Goal: Task Accomplishment & Management: Complete application form

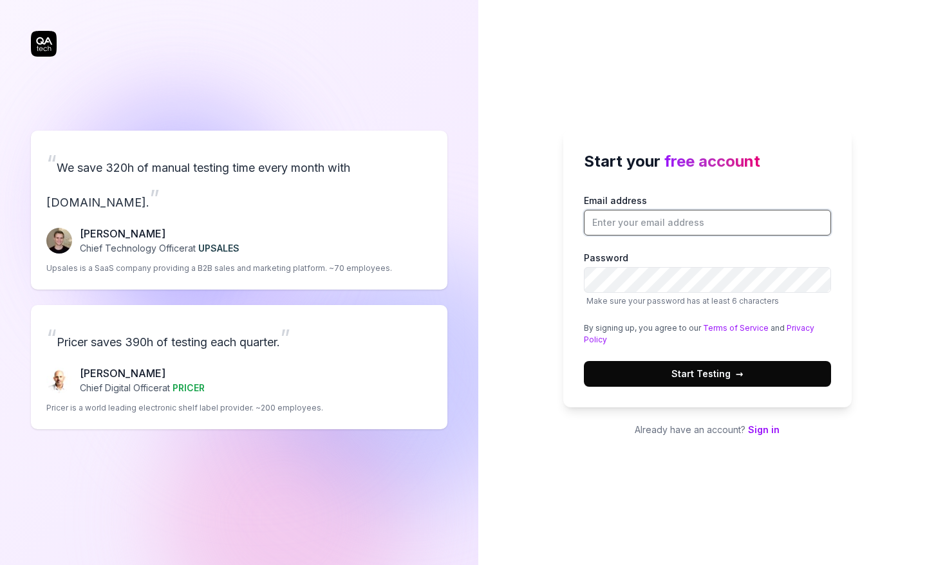
click at [677, 224] on input "Email address" at bounding box center [707, 223] width 247 height 26
type input "[PERSON_NAME][EMAIL_ADDRESS][DOMAIN_NAME]"
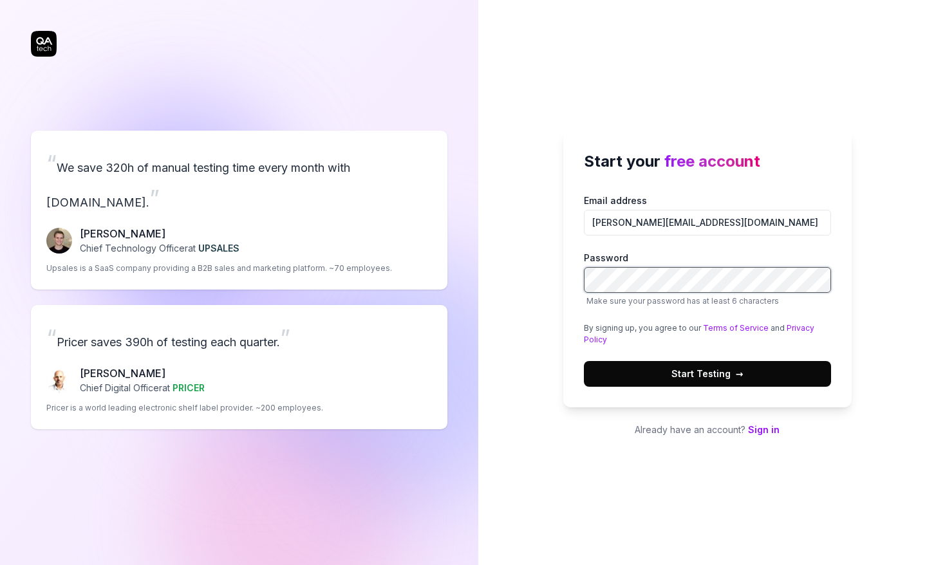
click at [0, 565] on com-1password-button at bounding box center [0, 565] width 0 height 0
click at [736, 379] on span "→" at bounding box center [740, 374] width 8 height 14
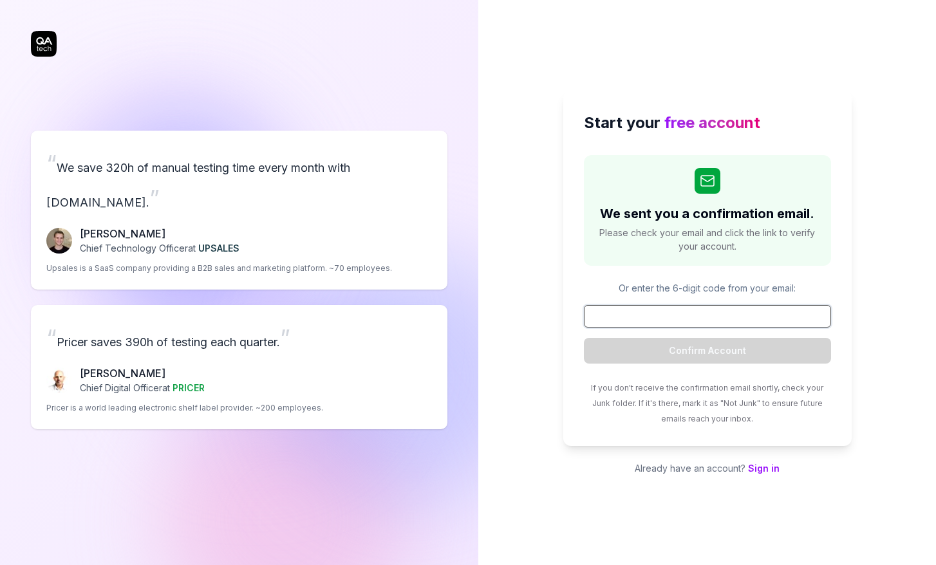
paste input "100327"
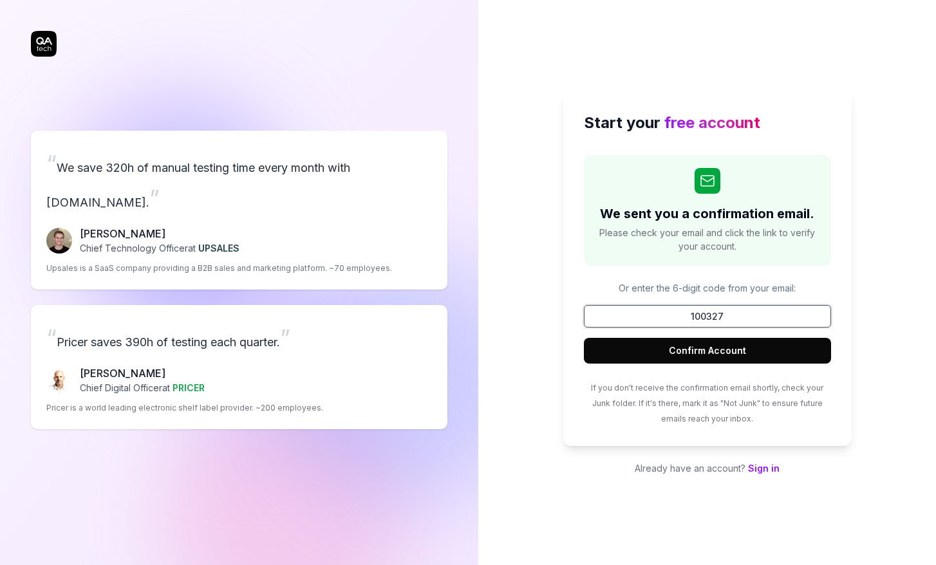
type input "100327"
click at [722, 349] on button "Confirm Account" at bounding box center [707, 351] width 247 height 26
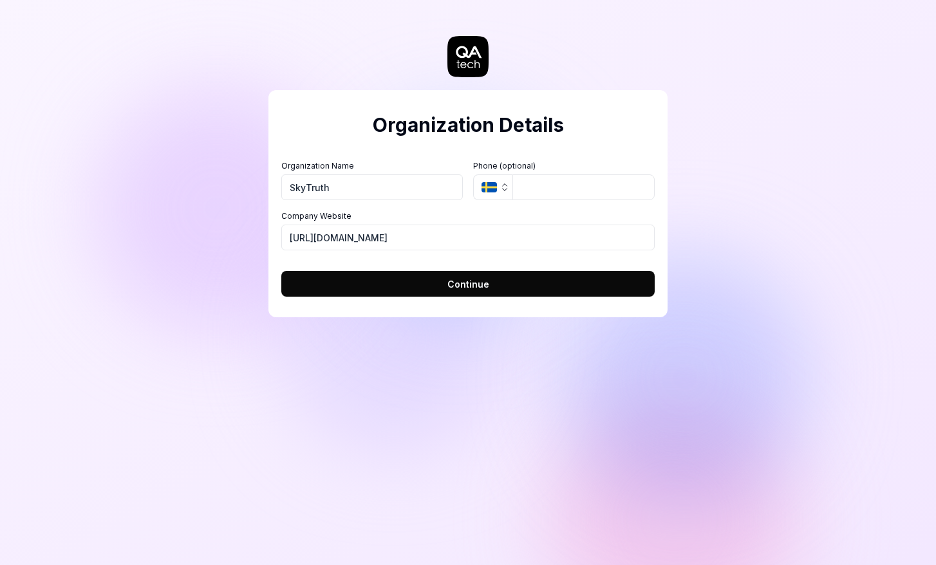
type input "SkyTruth"
click at [494, 188] on icon "button" at bounding box center [488, 187] width 15 height 10
click at [702, 192] on div "Organization Details Organization Name SkyTruth Organization Logo (Square minim…" at bounding box center [468, 282] width 936 height 565
click at [472, 286] on span "Continue" at bounding box center [468, 284] width 42 height 14
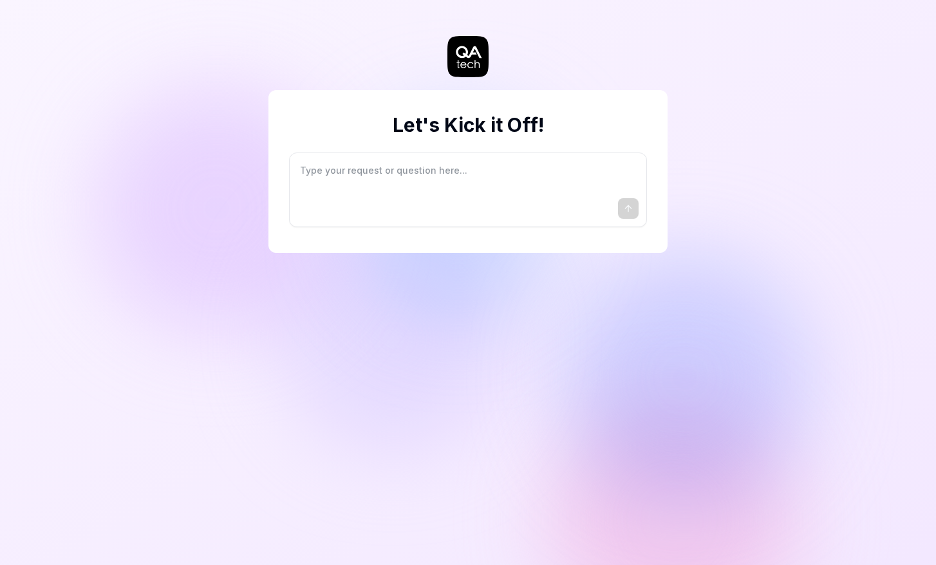
type textarea "*"
type textarea "I"
type textarea "*"
type textarea "I"
type textarea "*"
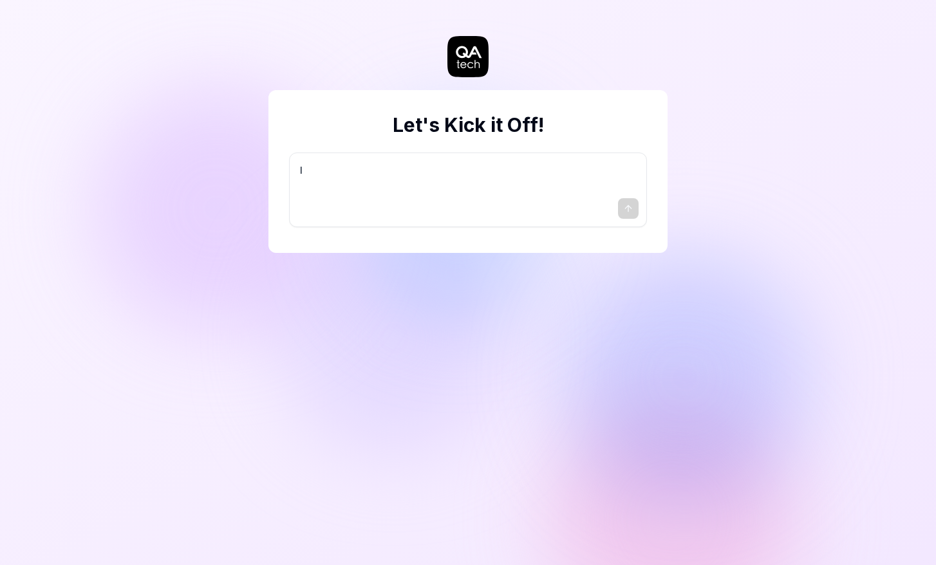
type textarea "I w"
type textarea "*"
type textarea "I wa"
type textarea "*"
type textarea "I wan"
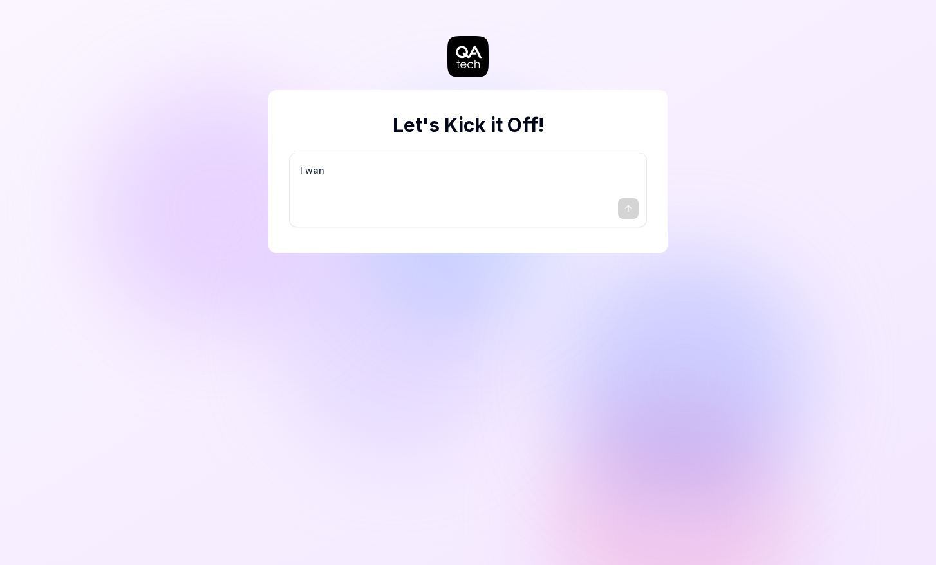
type textarea "*"
type textarea "I want"
type textarea "*"
type textarea "I want"
type textarea "*"
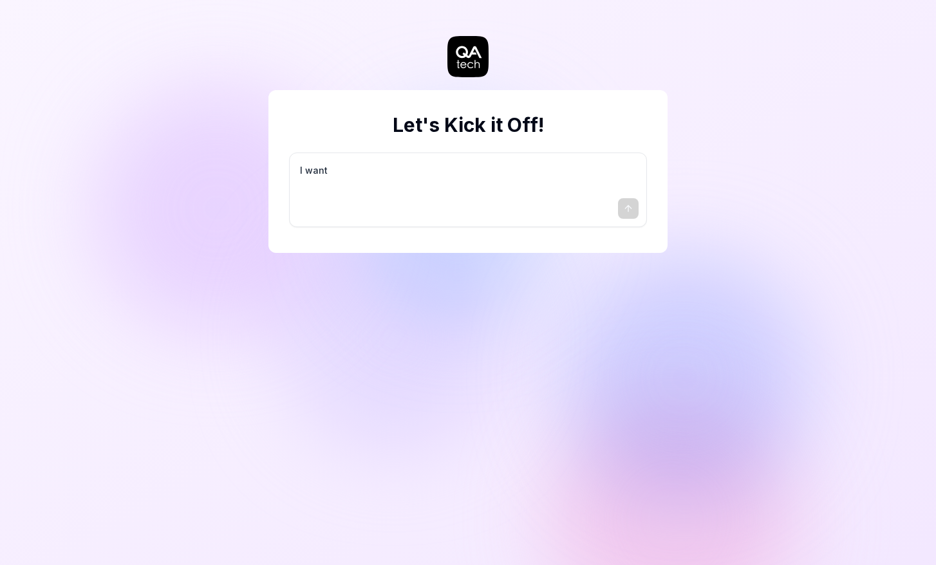
type textarea "I want a"
type textarea "*"
type textarea "I want a"
type textarea "*"
type textarea "I want a g"
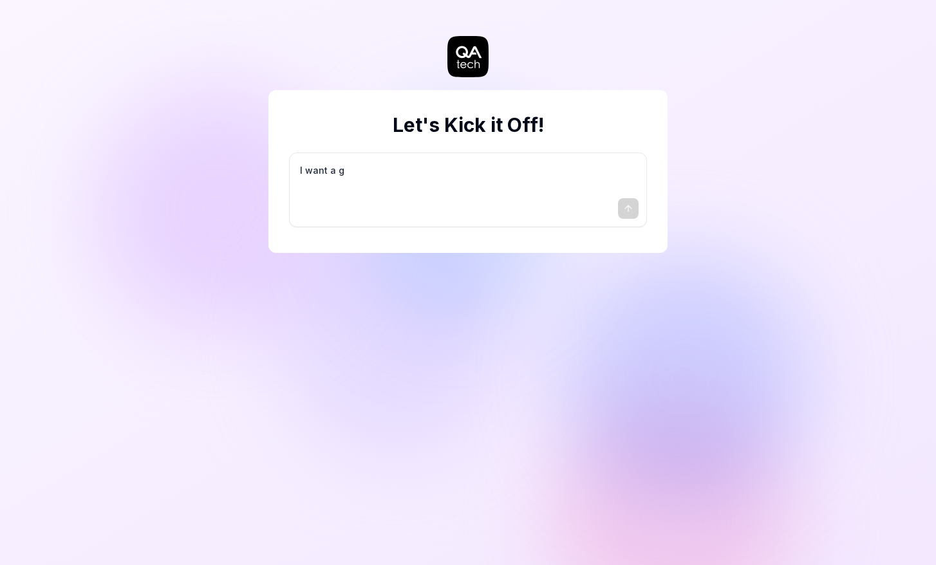
type textarea "*"
type textarea "I want a go"
type textarea "*"
type textarea "I want a goo"
type textarea "*"
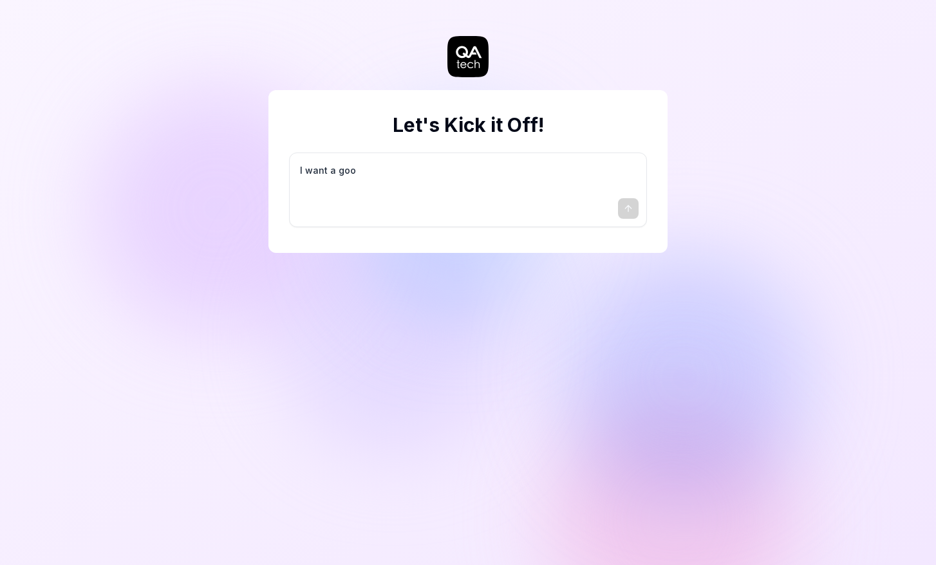
type textarea "I want a good"
type textarea "*"
type textarea "I want a good"
type textarea "*"
type textarea "I want a good t"
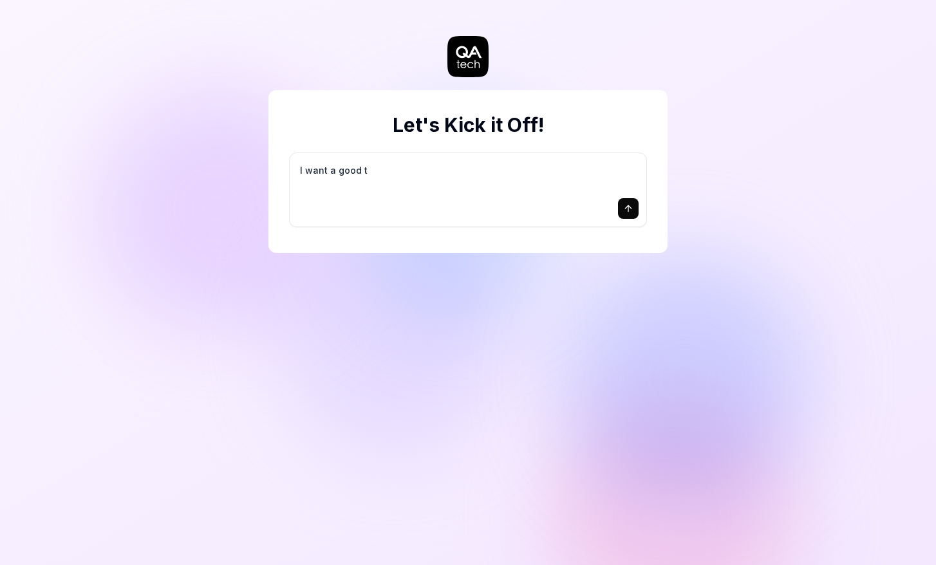
type textarea "*"
type textarea "I want a good te"
type textarea "*"
type textarea "I want a good tes"
type textarea "*"
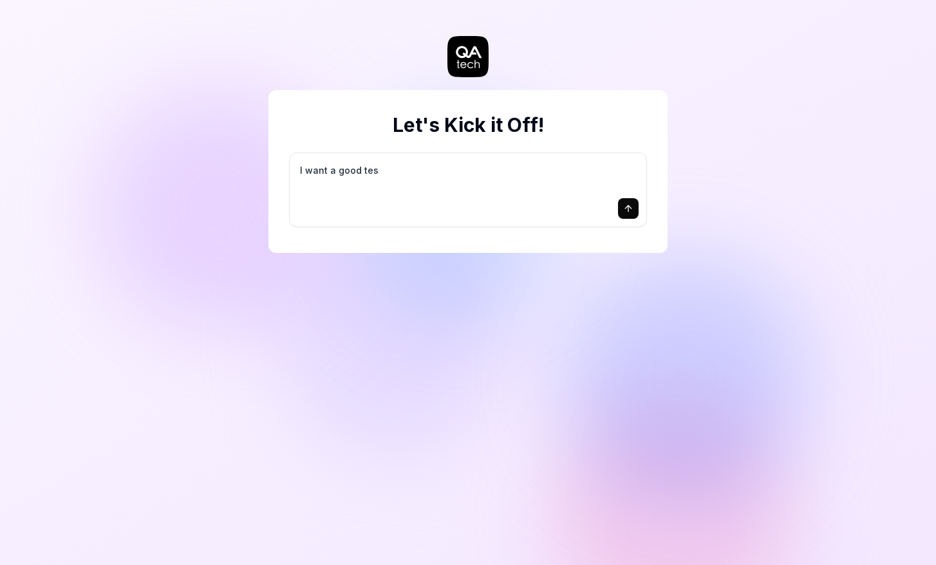
type textarea "I want a good test"
type textarea "*"
type textarea "I want a good test"
type textarea "*"
type textarea "I want a good test s"
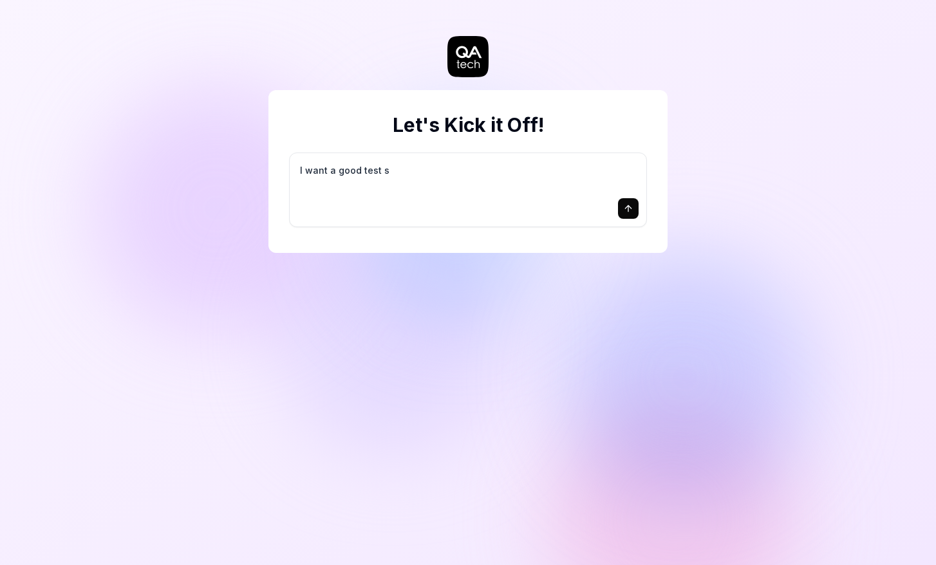
type textarea "*"
type textarea "I want a good test se"
type textarea "*"
type textarea "I want a good test set"
type textarea "*"
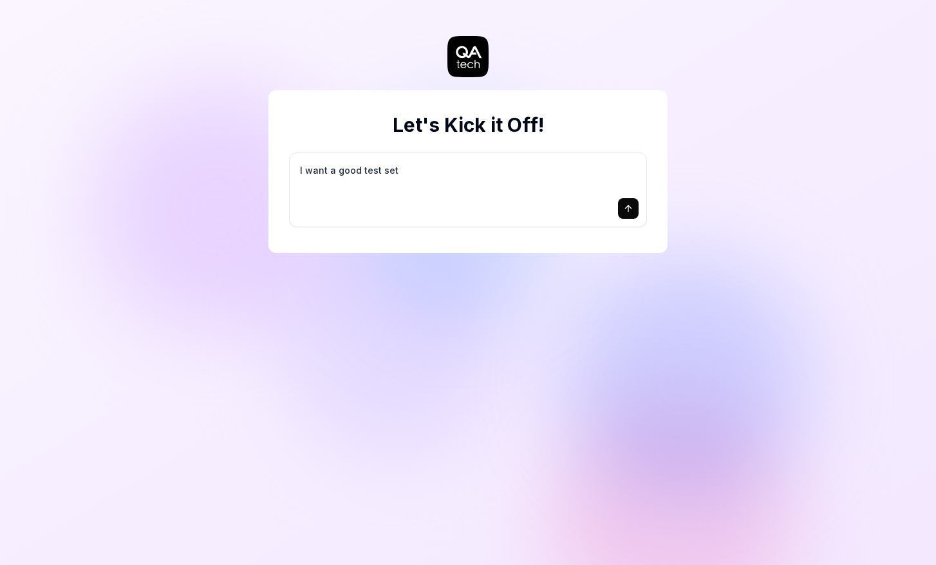
type textarea "I want a good test setu"
type textarea "*"
type textarea "I want a good test setup"
type textarea "*"
type textarea "I want a good test setup"
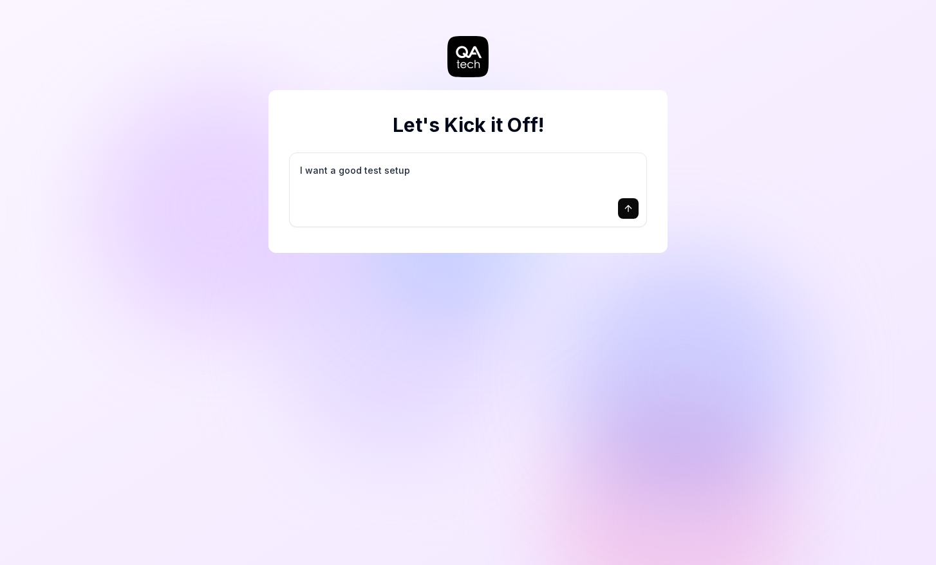
type textarea "*"
type textarea "I want a good test setup f"
type textarea "*"
type textarea "I want a good test setup fo"
type textarea "*"
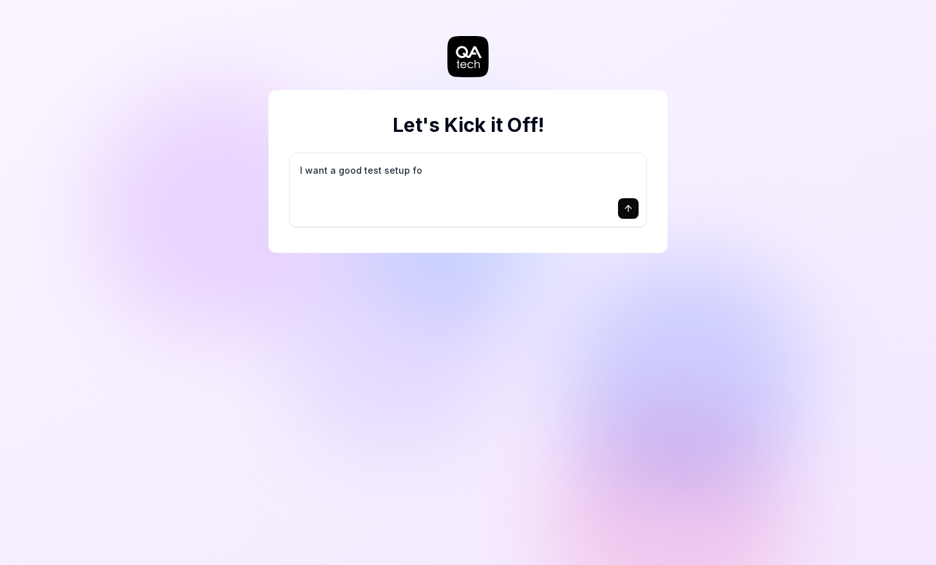
type textarea "I want a good test setup for"
type textarea "*"
type textarea "I want a good test setup for"
type textarea "*"
type textarea "I want a good test setup for m"
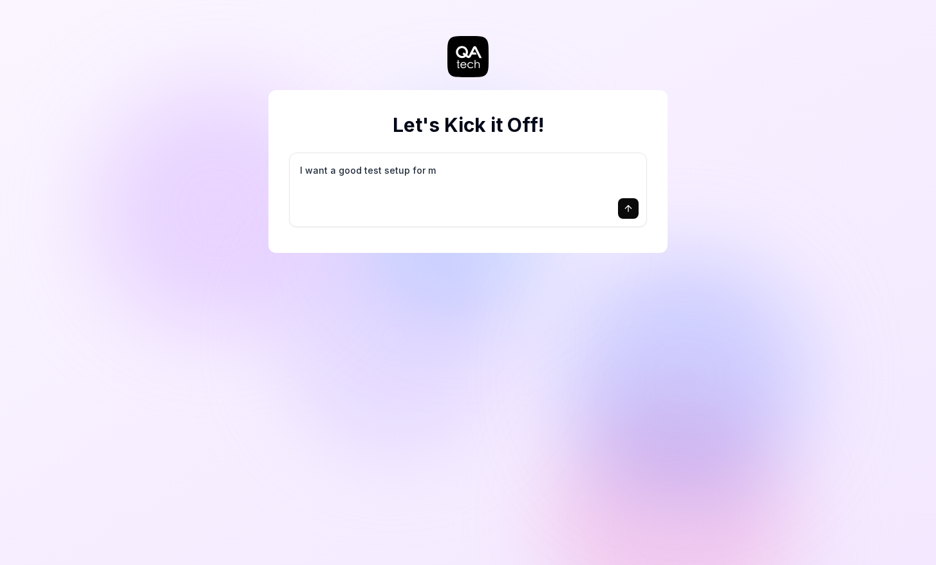
type textarea "*"
type textarea "I want a good test setup for my"
type textarea "*"
type textarea "I want a good test setup for my"
type textarea "*"
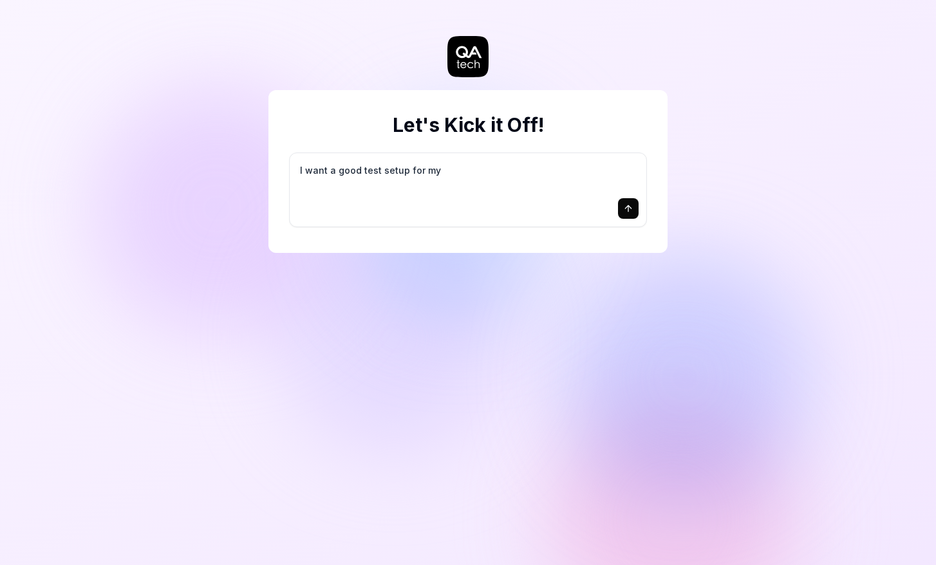
type textarea "I want a good test setup for my s"
type textarea "*"
type textarea "I want a good test setup for my si"
type textarea "*"
type textarea "I want a good test setup for my sit"
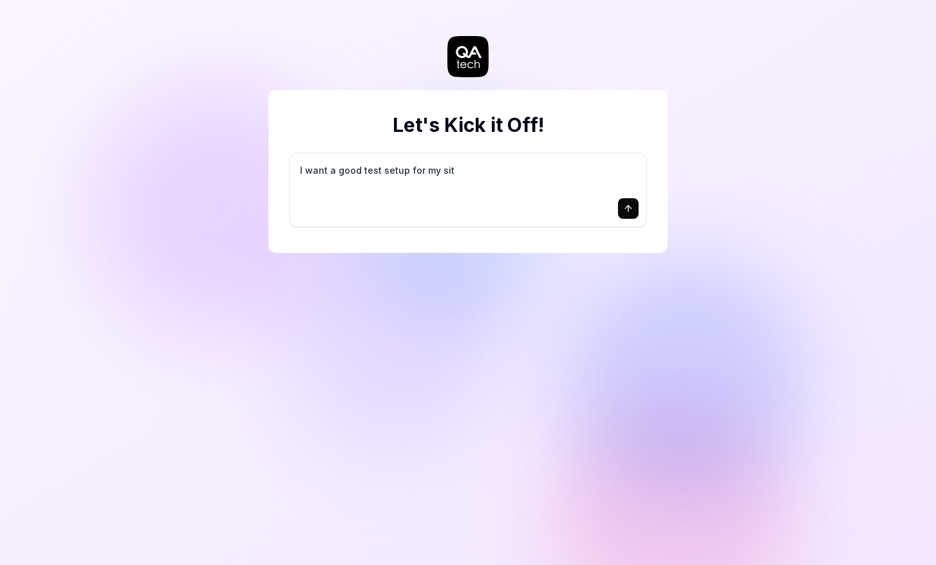
type textarea "*"
type textarea "I want a good test setup for my site"
type textarea "*"
type textarea "I want a good test setup for my site"
type textarea "*"
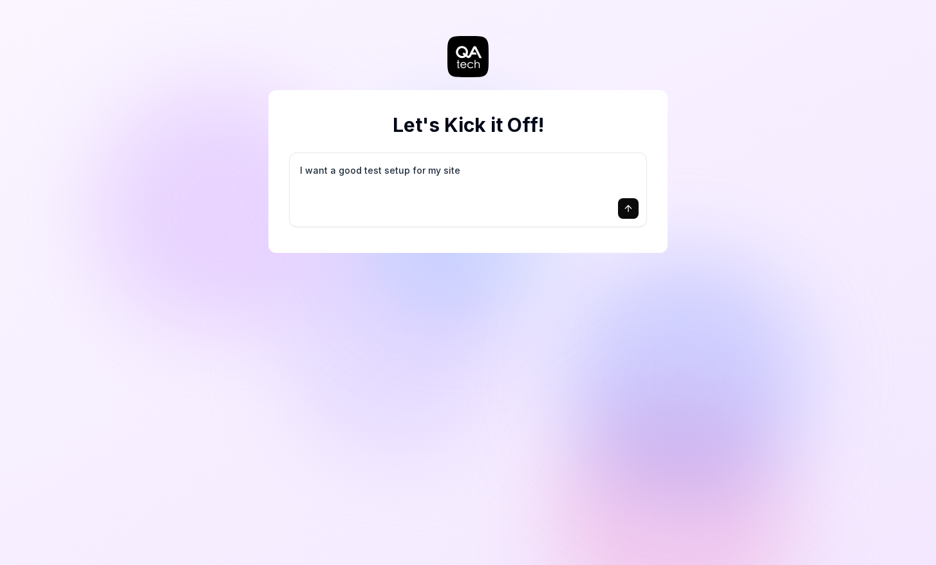
type textarea "I want a good test setup for my site -"
type textarea "*"
type textarea "I want a good test setup for my site -"
type textarea "*"
type textarea "I want a good test setup for my site - h"
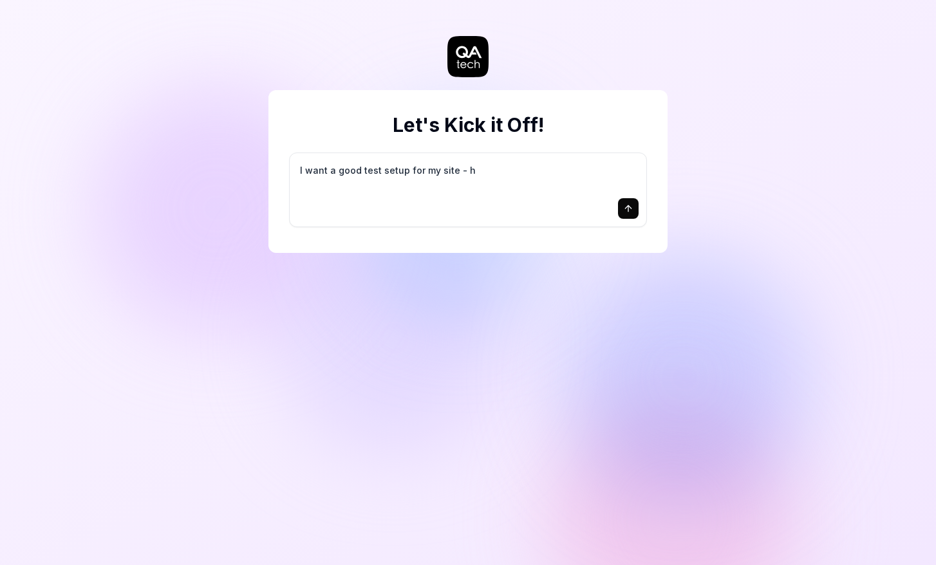
type textarea "*"
type textarea "I want a good test setup for my site - he"
type textarea "*"
type textarea "I want a good test setup for my site - hel"
type textarea "*"
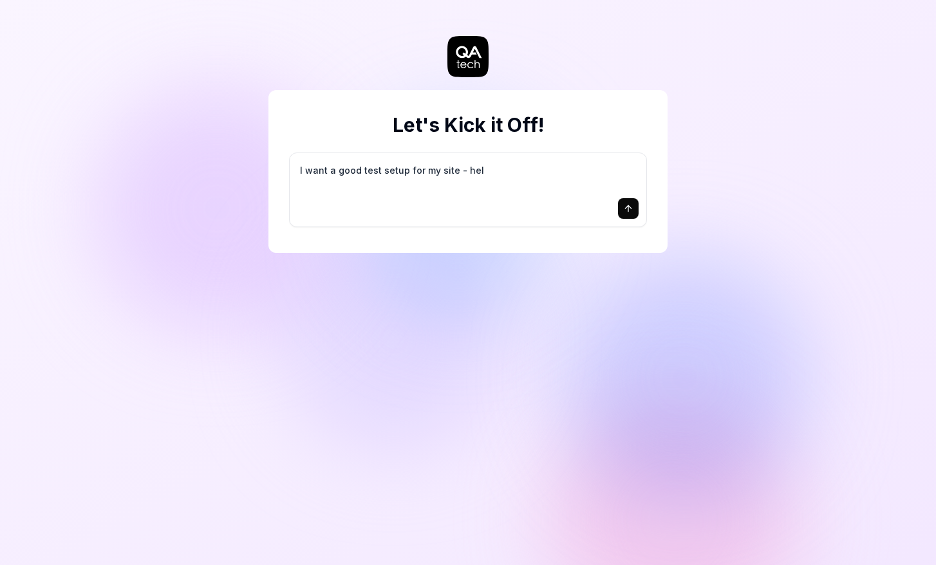
type textarea "I want a good test setup for my site - help"
type textarea "*"
type textarea "I want a good test setup for my site - help"
type textarea "*"
type textarea "I want a good test setup for my site - help m"
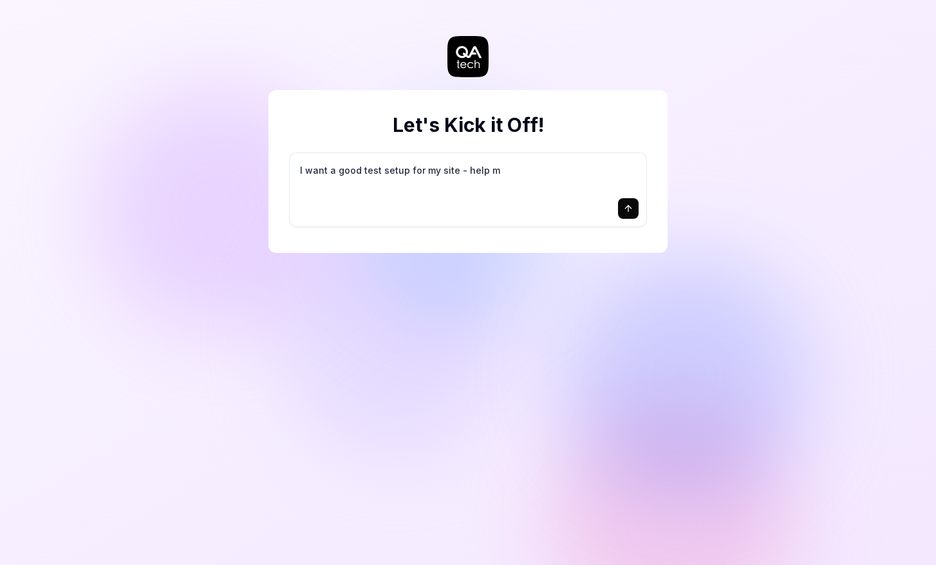
type textarea "*"
type textarea "I want a good test setup for my site - help me"
type textarea "*"
type textarea "I want a good test setup for my site - help me"
type textarea "*"
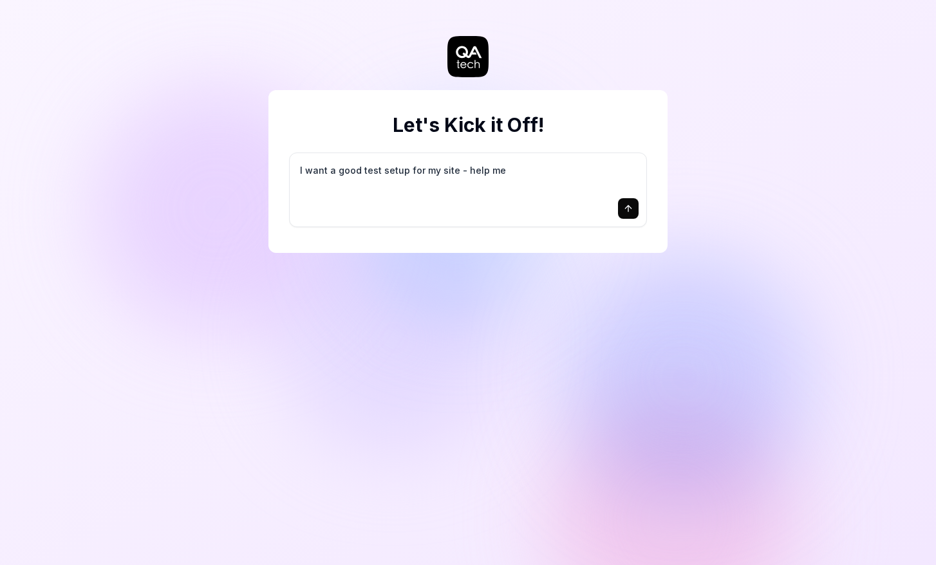
type textarea "I want a good test setup for my site - help me c"
type textarea "*"
type textarea "I want a good test setup for my site - help me cr"
type textarea "*"
type textarea "I want a good test setup for my site - help me cre"
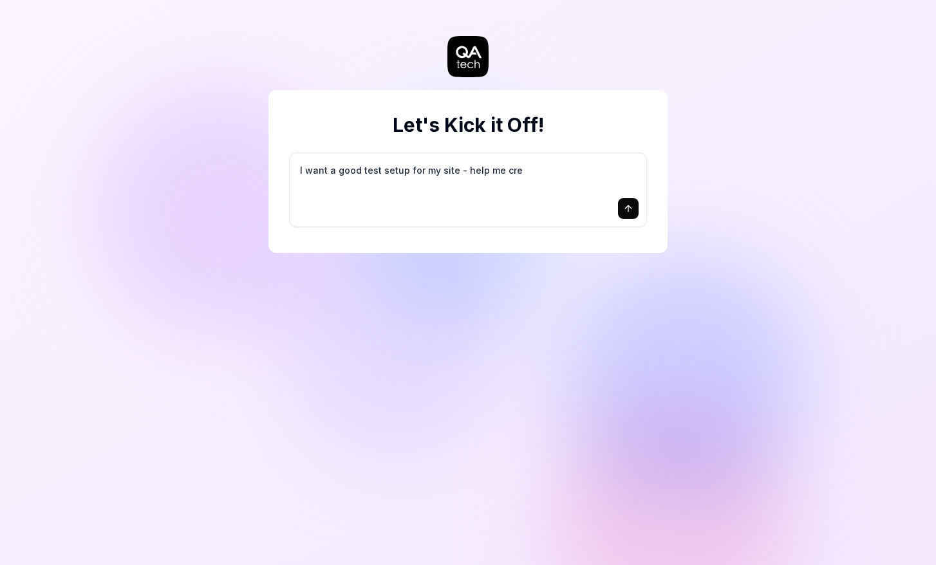
type textarea "*"
type textarea "I want a good test setup for my site - help me crea"
type textarea "*"
type textarea "I want a good test setup for my site - help me creat"
type textarea "*"
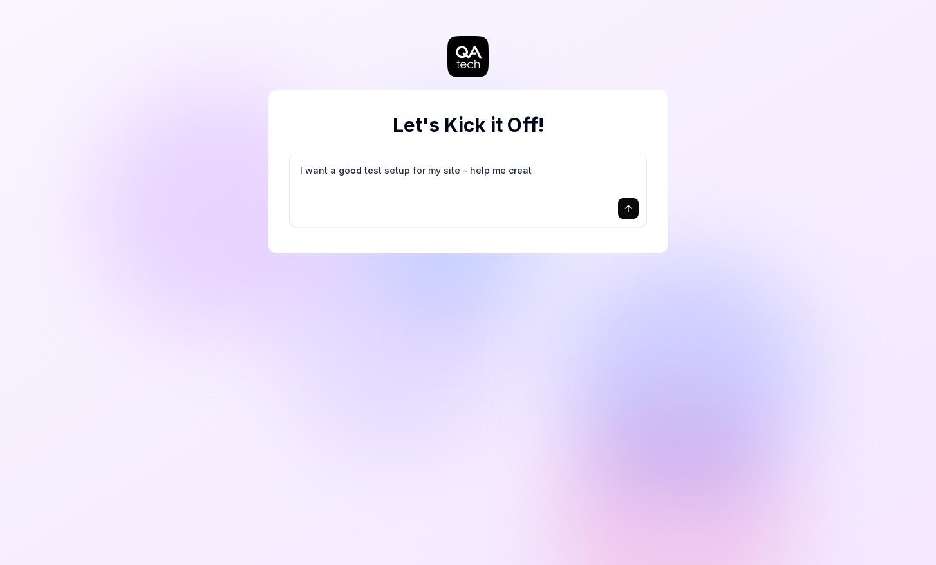
type textarea "I want a good test setup for my site - help me create"
type textarea "*"
type textarea "I want a good test setup for my site - help me create"
type textarea "*"
type textarea "I want a good test setup for my site - help me create t"
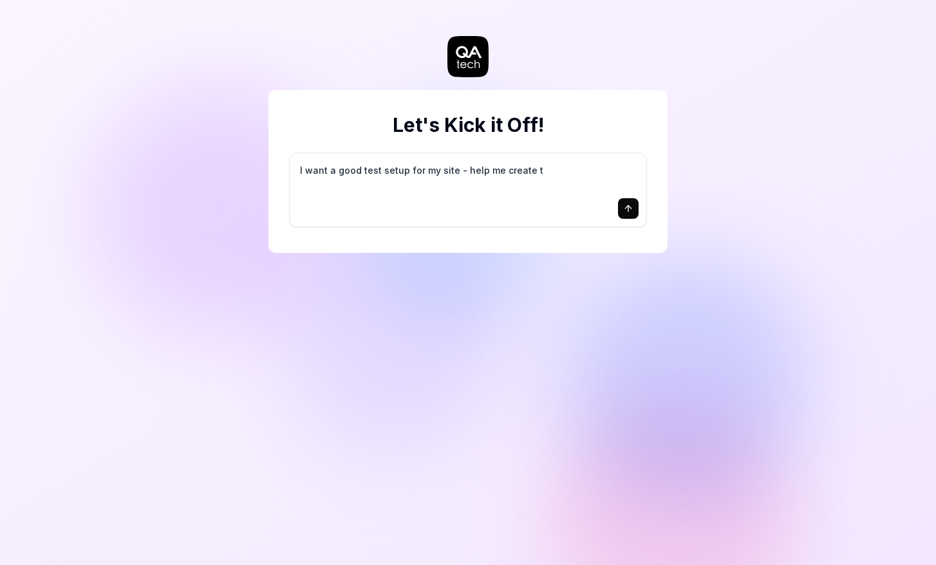
type textarea "*"
type textarea "I want a good test setup for my site - help me create th"
type textarea "*"
type textarea "I want a good test setup for my site - help me create the"
type textarea "*"
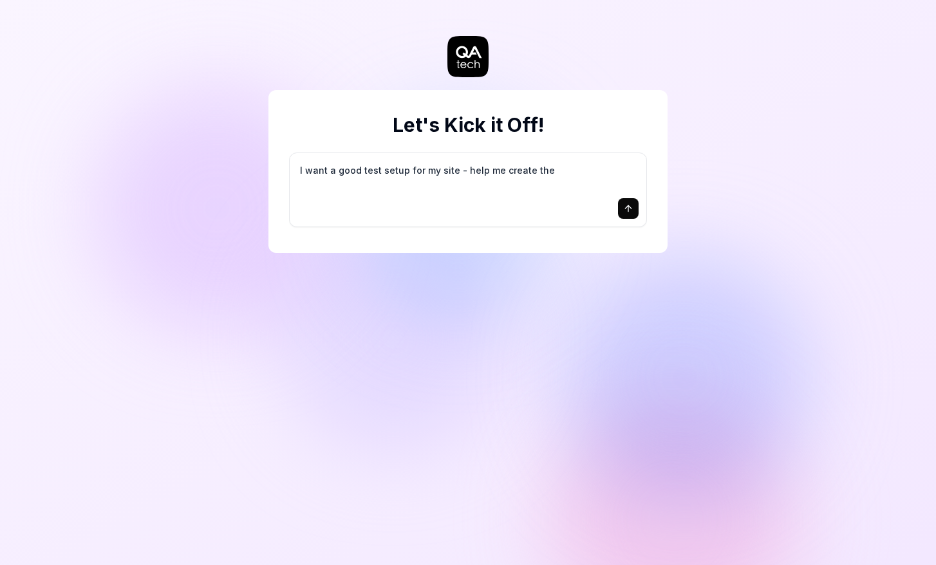
type textarea "I want a good test setup for my site - help me create the"
type textarea "*"
type textarea "I want a good test setup for my site - help me create the f"
type textarea "*"
type textarea "I want a good test setup for my site - help me create the fi"
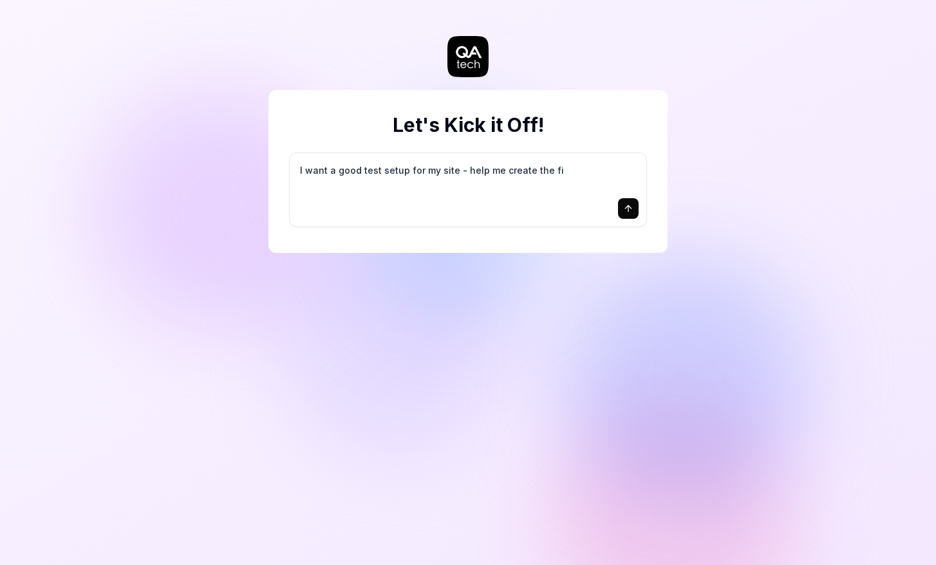
type textarea "*"
type textarea "I want a good test setup for my site - help me create the fir"
type textarea "*"
type textarea "I want a good test setup for my site - help me create the firs"
type textarea "*"
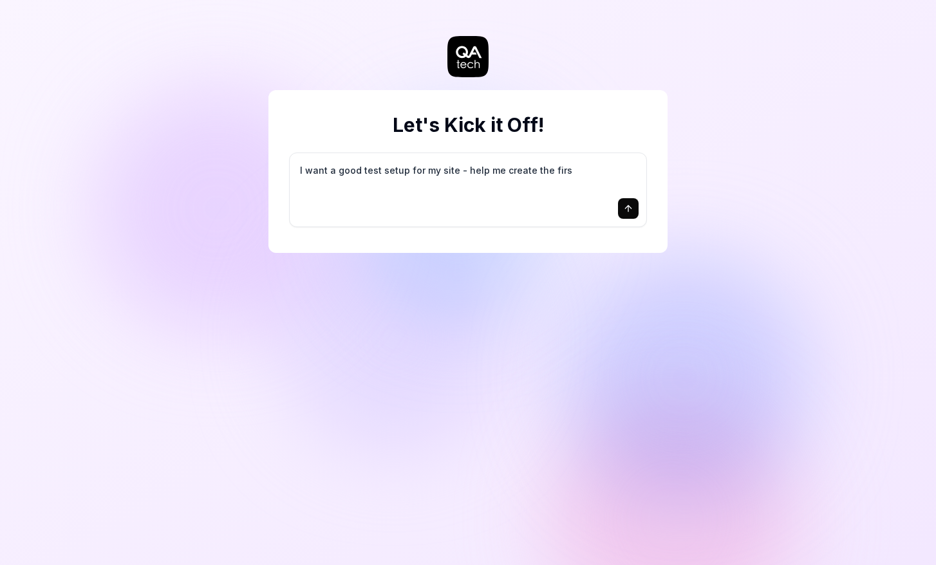
type textarea "I want a good test setup for my site - help me create the first"
type textarea "*"
type textarea "I want a good test setup for my site - help me create the first"
type textarea "*"
type textarea "I want a good test setup for my site - help me create the first 3"
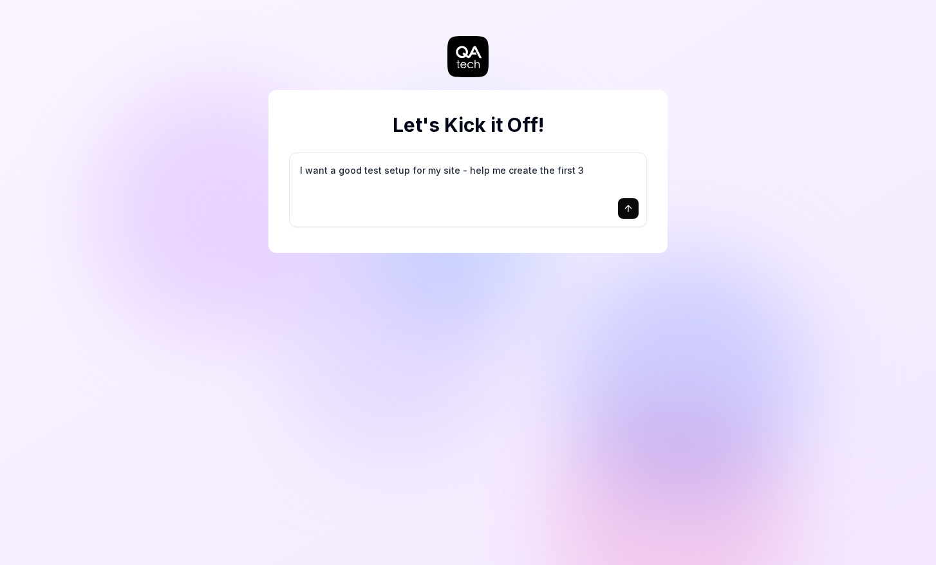
type textarea "*"
type textarea "I want a good test setup for my site - help me create the first 3-"
type textarea "*"
type textarea "I want a good test setup for my site - help me create the first 3-5"
type textarea "*"
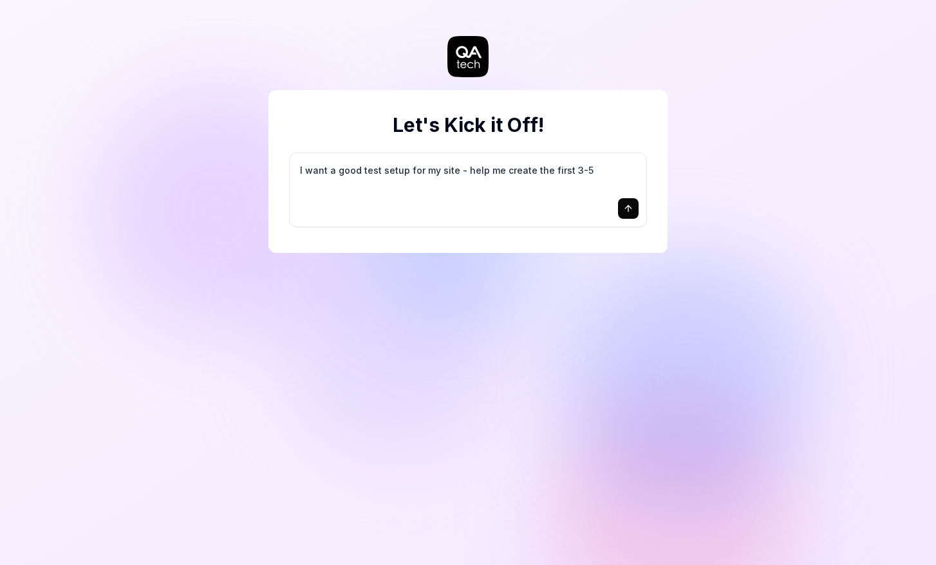
type textarea "I want a good test setup for my site - help me create the first 3-5"
type textarea "*"
type textarea "I want a good test setup for my site - help me create the first 3-5 t"
type textarea "*"
type textarea "I want a good test setup for my site - help me create the first 3-5 te"
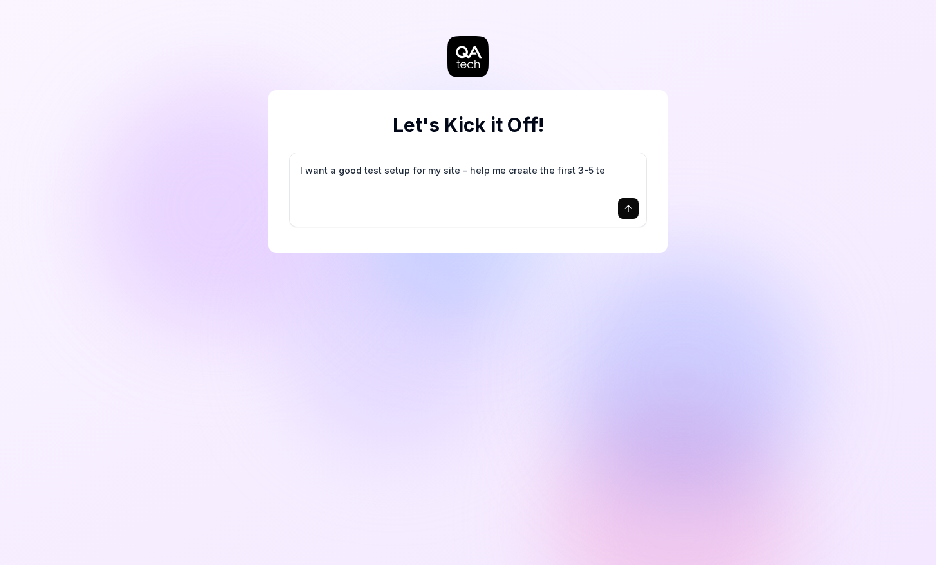
type textarea "*"
type textarea "I want a good test setup for my site - help me create the first 3-5 tes"
type textarea "*"
type textarea "I want a good test setup for my site - help me create the first 3-5 test"
type textarea "*"
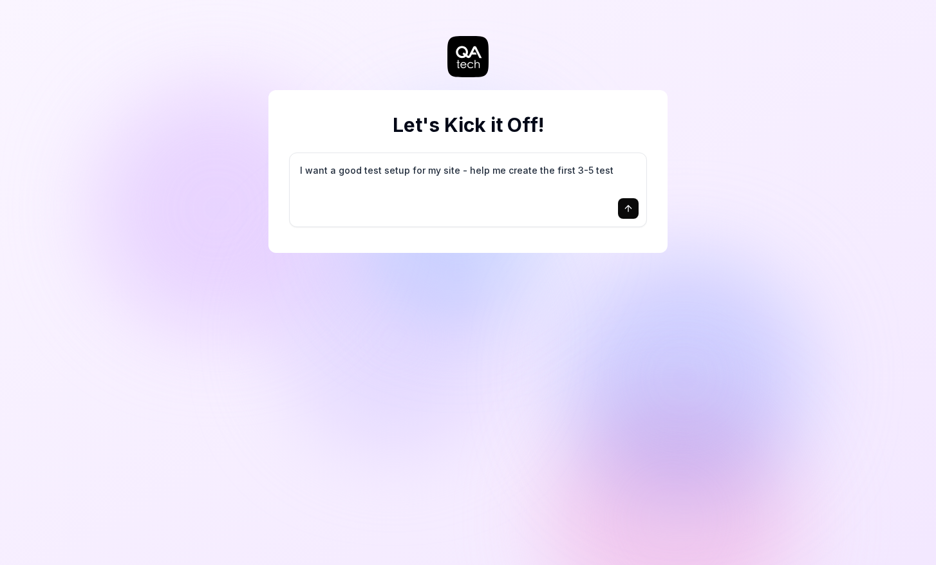
type textarea "I want a good test setup for my site - help me create the first 3-5 test"
type textarea "*"
type textarea "I want a good test setup for my site - help me create the first 3-5 test c"
type textarea "*"
type textarea "I want a good test setup for my site - help me create the first 3-5 test ca"
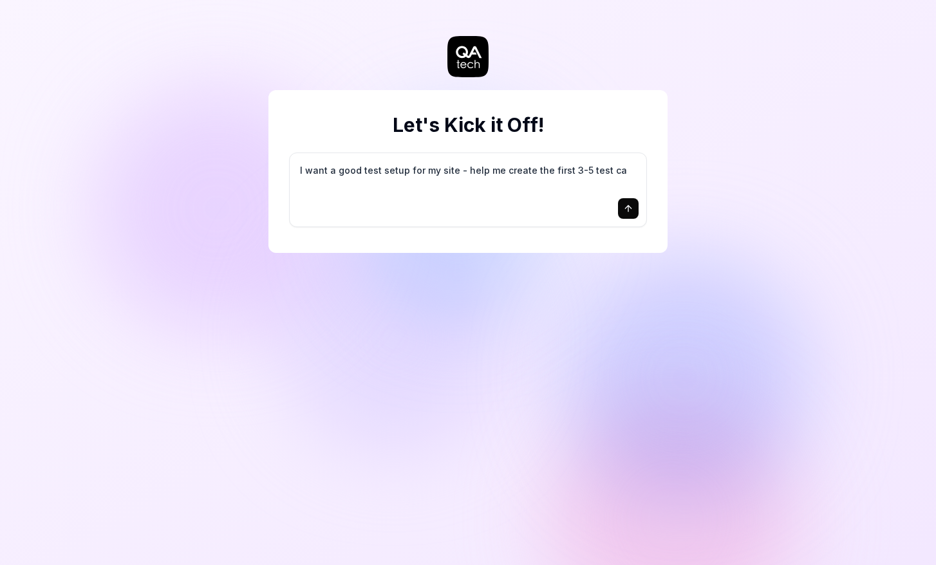
type textarea "*"
type textarea "I want a good test setup for my site - help me create the first 3-5 test cas"
type textarea "*"
type textarea "I want a good test setup for my site - help me create the first 3-5 test case"
type textarea "*"
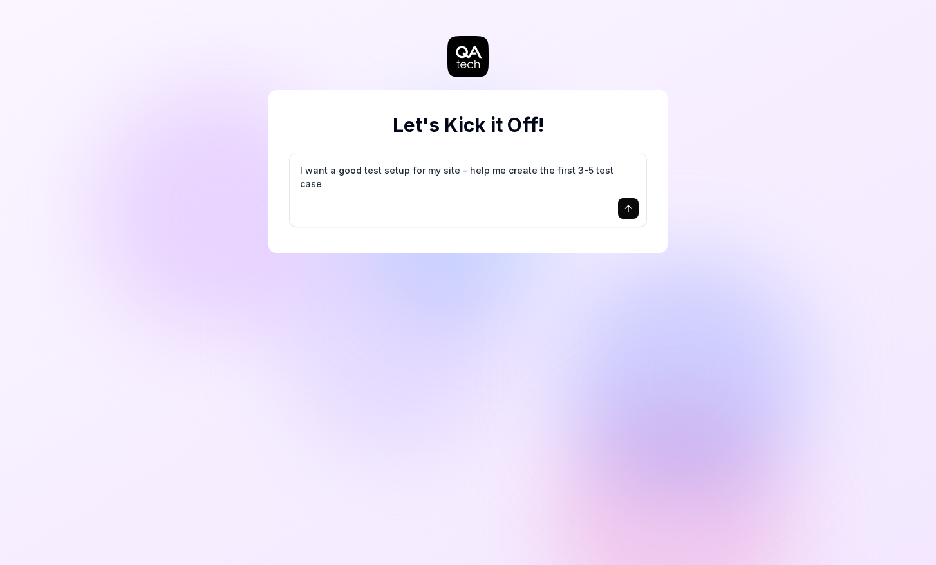
type textarea "I want a good test setup for my site - help me create the first 3-5 test cases"
click at [631, 208] on icon "submit" at bounding box center [628, 206] width 6 height 3
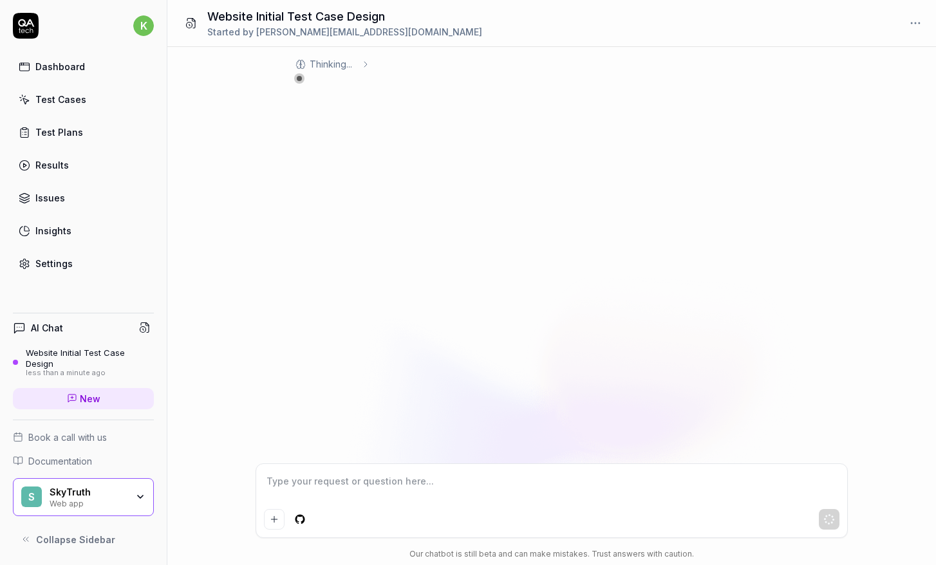
click at [320, 483] on textarea at bounding box center [551, 488] width 575 height 32
click at [348, 483] on textarea at bounding box center [551, 488] width 575 height 32
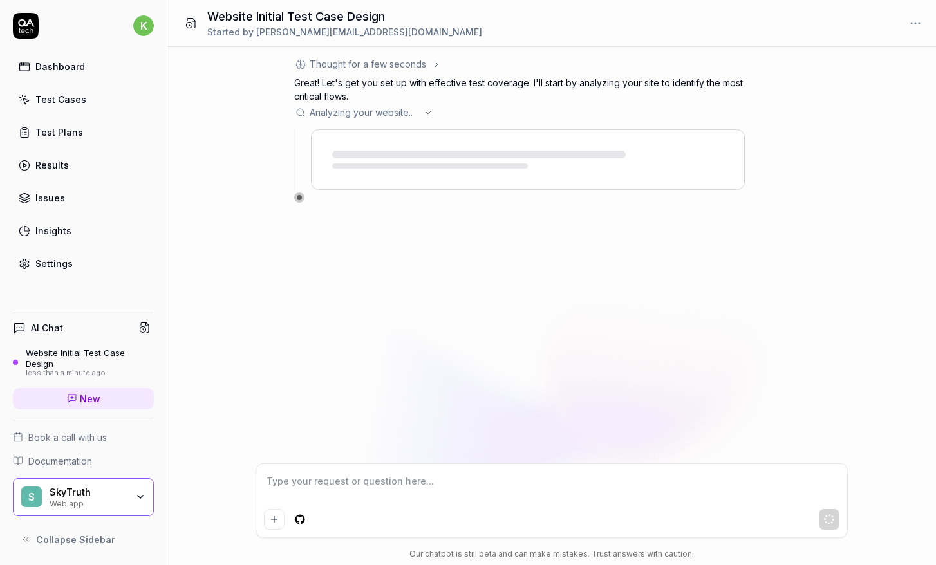
type textarea "*"
type textarea "P"
type textarea "*"
type textarea "Ple"
type textarea "*"
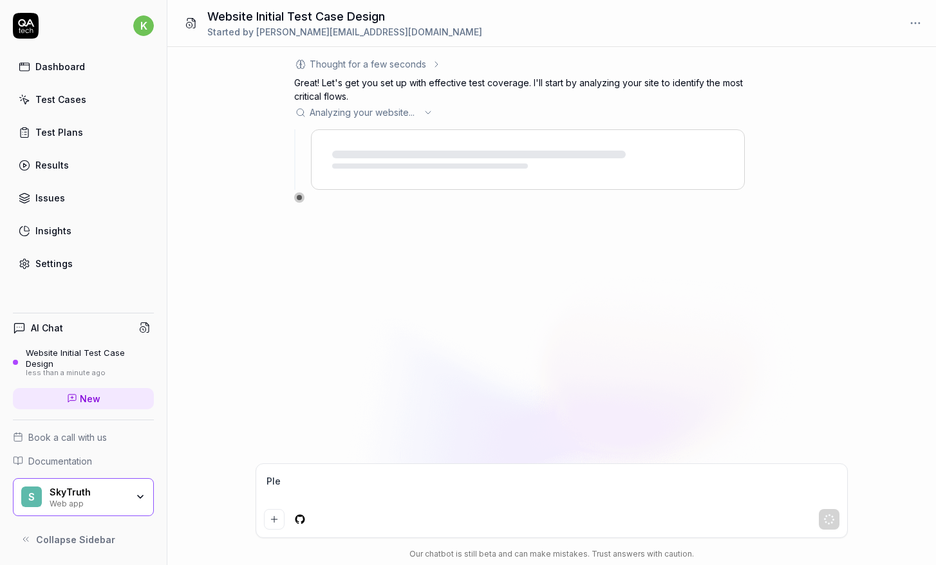
type textarea "Plea"
type textarea "*"
type textarea "Pleas"
type textarea "*"
type textarea "Please"
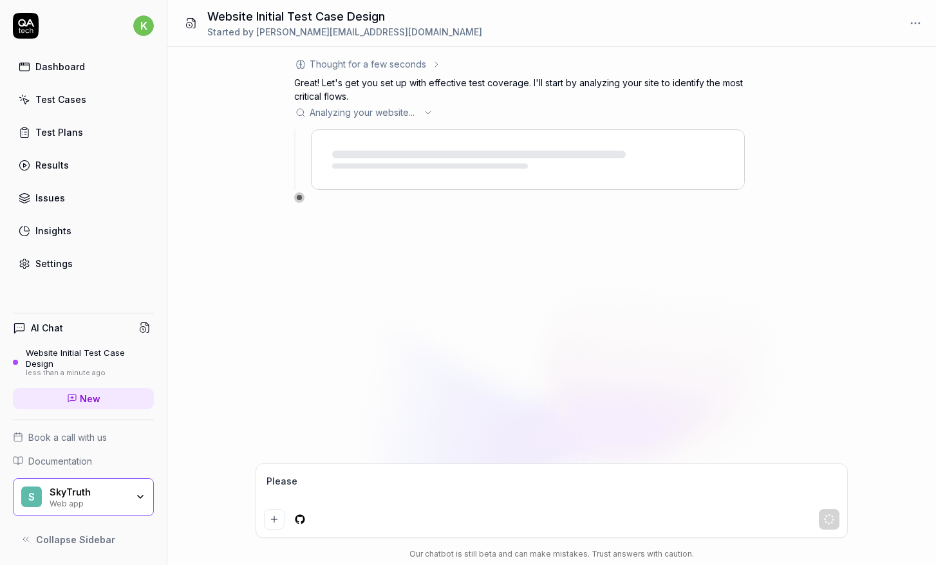
type textarea "*"
type textarea "Please"
type textarea "*"
type textarea "Please h"
type textarea "*"
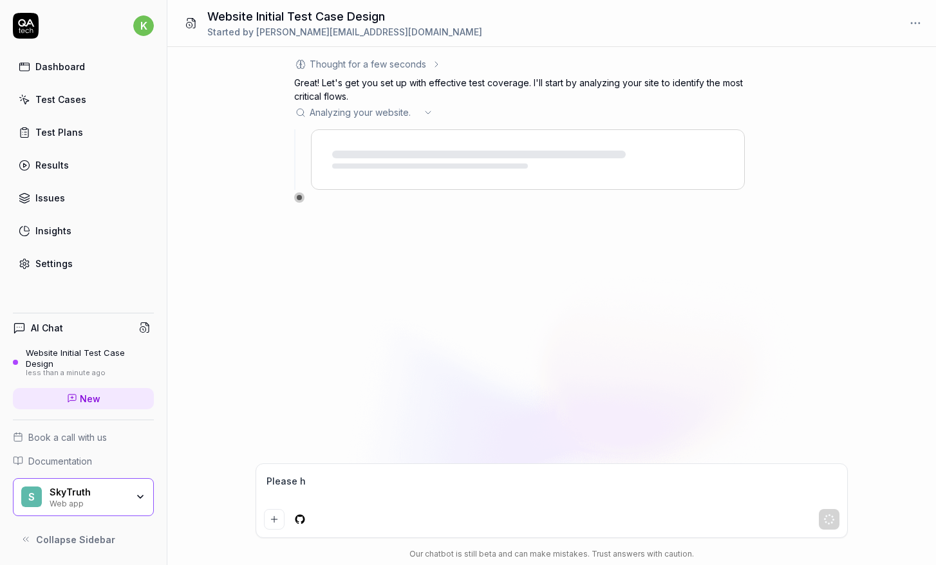
type textarea "Please ho"
type textarea "*"
type textarea "Please hol"
type textarea "*"
type textarea "Please hold"
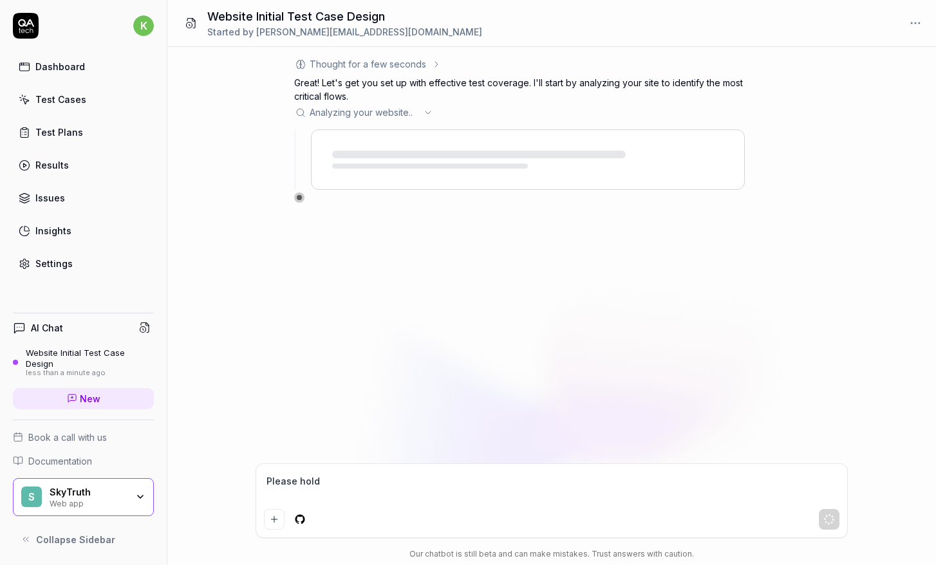
type textarea "*"
type textarea "Please hold"
type textarea "*"
type textarea "Please hold -"
type textarea "*"
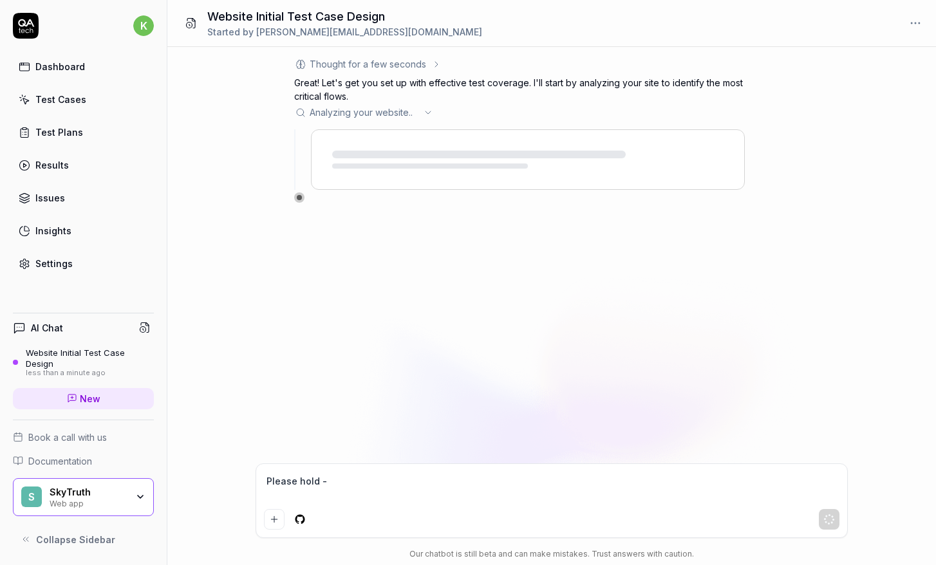
type textarea "Please hold -"
type textarea "*"
type textarea "Please hold - I"
type textarea "*"
type textarea "Please hold - I'"
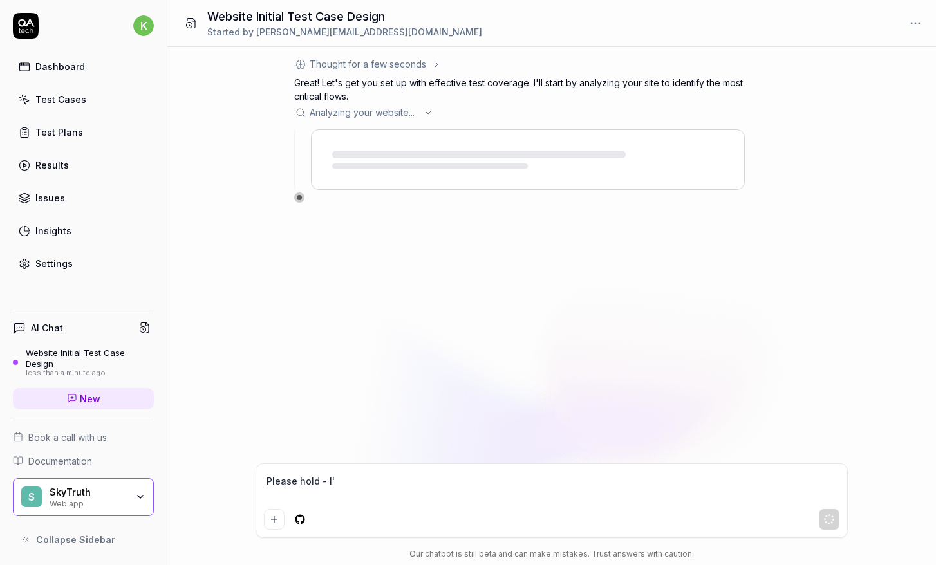
type textarea "*"
type textarea "Please hold - I'm"
type textarea "*"
type textarea "Please hold - I'm"
type textarea "*"
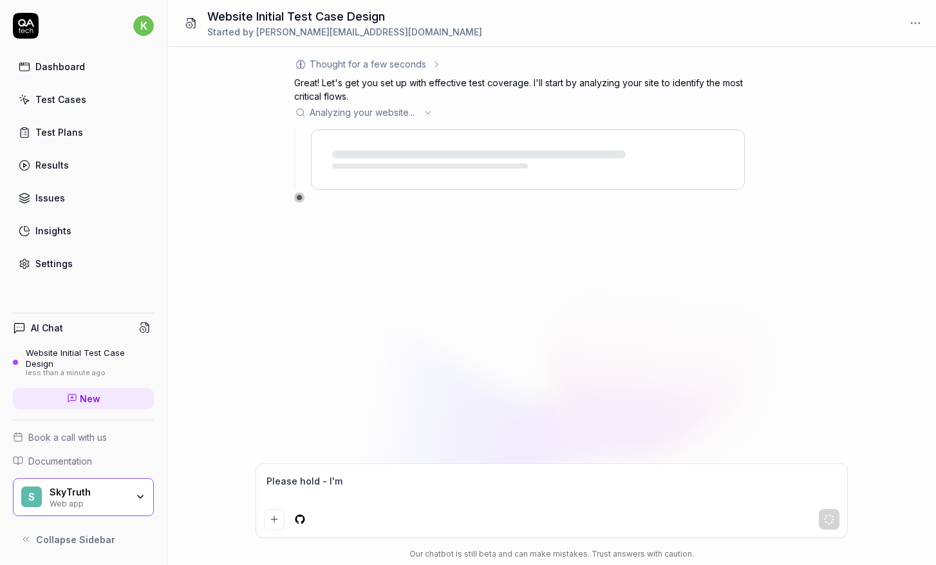
type textarea "Please hold - I'm m"
type textarea "*"
type textarea "Please hold - I'm mo"
type textarea "*"
type textarea "Please hold - I'm mos"
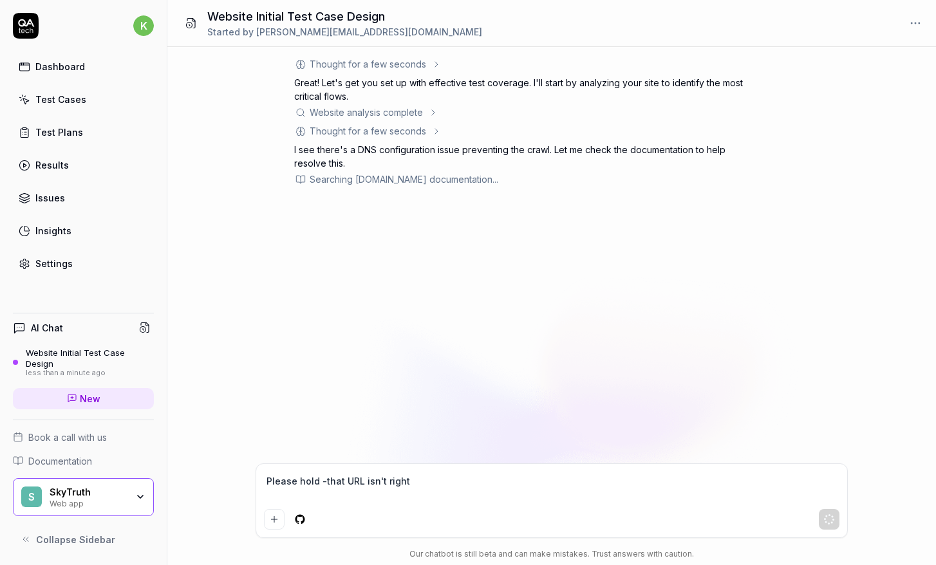
click at [449, 485] on textarea "Please hold -that URL isn't right" at bounding box center [551, 488] width 575 height 32
click at [463, 113] on div "Website analysis complete" at bounding box center [519, 113] width 451 height 14
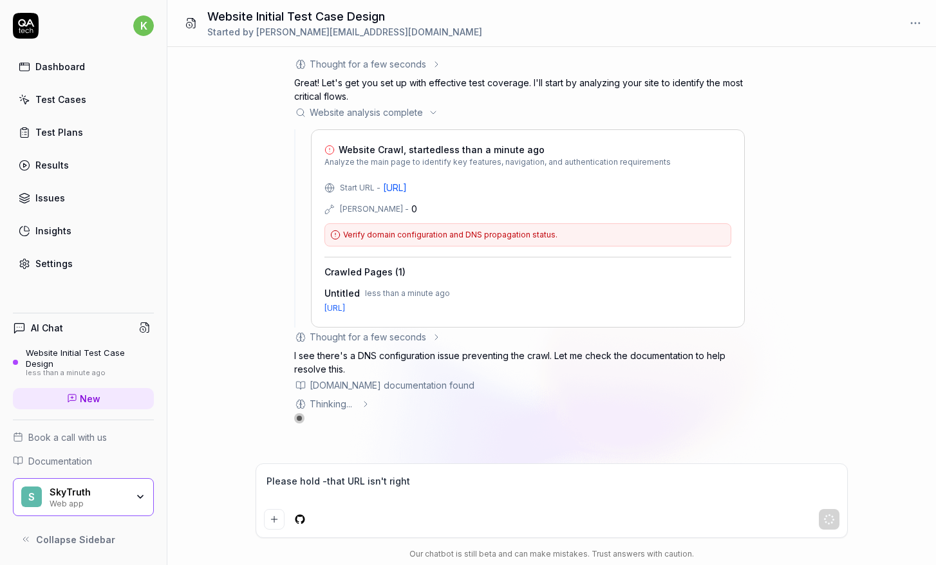
click at [463, 113] on div "Website analysis complete" at bounding box center [519, 113] width 451 height 14
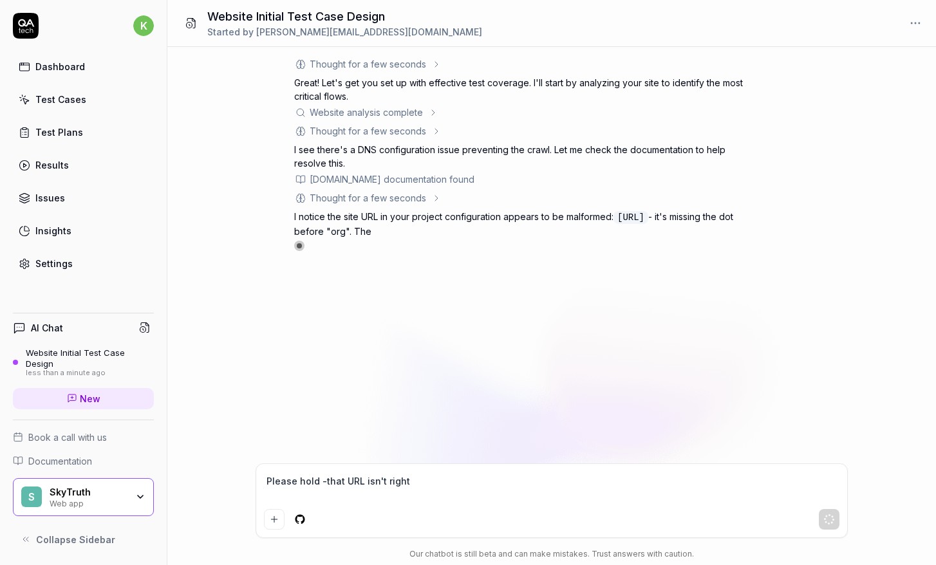
click at [400, 500] on textarea "Please hold -that URL isn't right" at bounding box center [551, 488] width 575 height 32
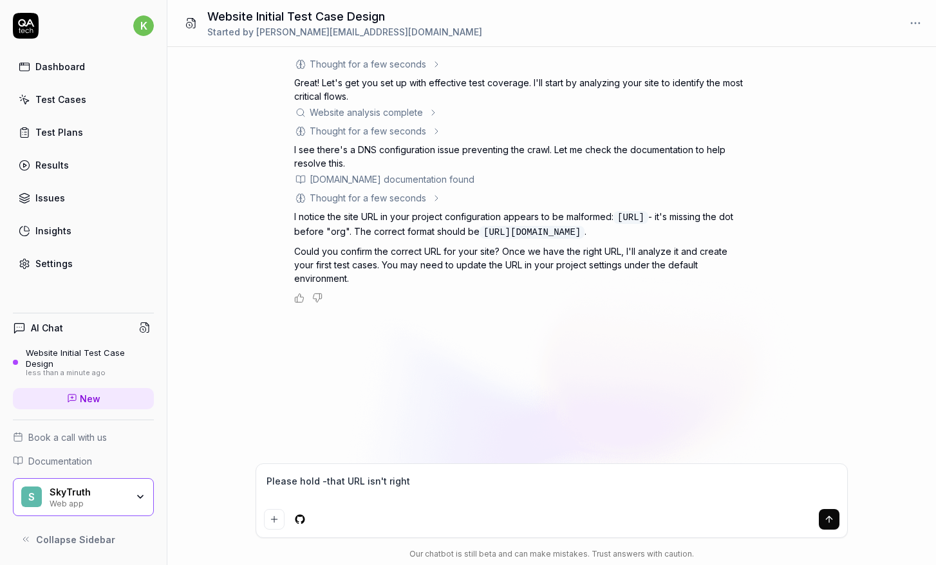
drag, startPoint x: 443, startPoint y: 476, endPoint x: 263, endPoint y: 483, distance: 179.7
click at [262, 485] on div "Please hold -that URL isn't right" at bounding box center [551, 500] width 591 height 73
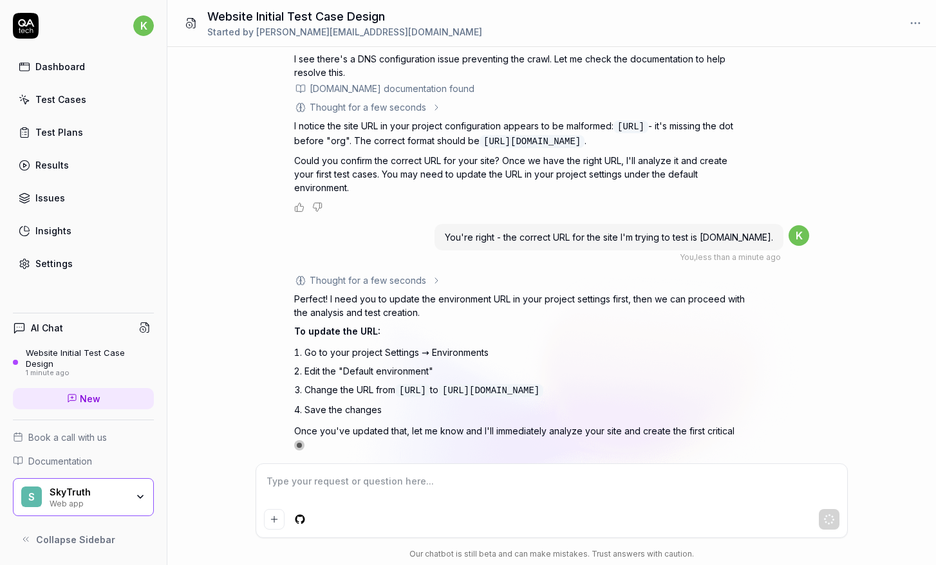
scroll to position [121, 0]
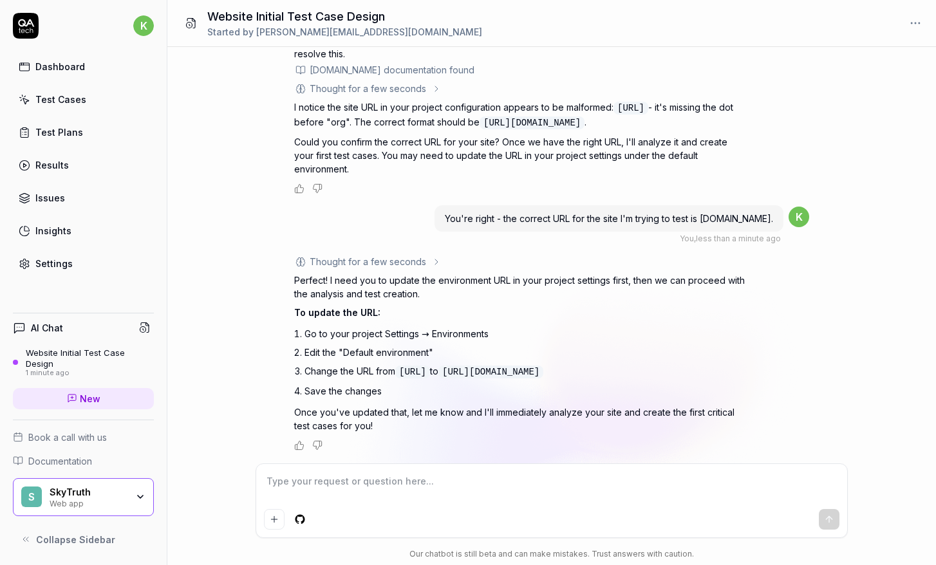
click at [56, 261] on div "Settings" at bounding box center [53, 264] width 37 height 14
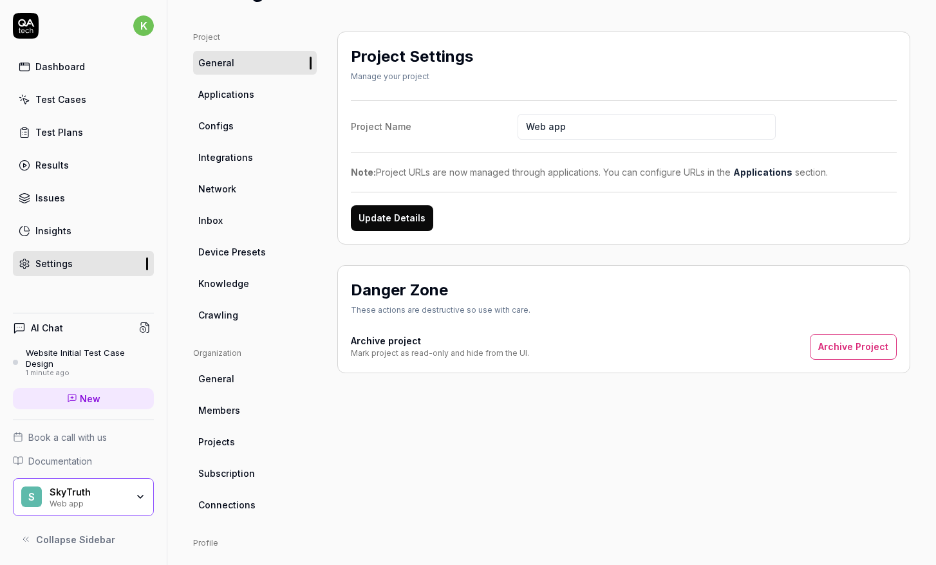
scroll to position [70, 0]
drag, startPoint x: 583, startPoint y: 126, endPoint x: 510, endPoint y: 124, distance: 72.8
click at [510, 124] on label "Project Name Web app" at bounding box center [624, 126] width 546 height 26
click at [663, 253] on div "Project Settings Manage your project Project Name Cerulean Note: Project URLs a…" at bounding box center [623, 202] width 573 height 342
click at [401, 221] on button "Update Details" at bounding box center [392, 218] width 82 height 26
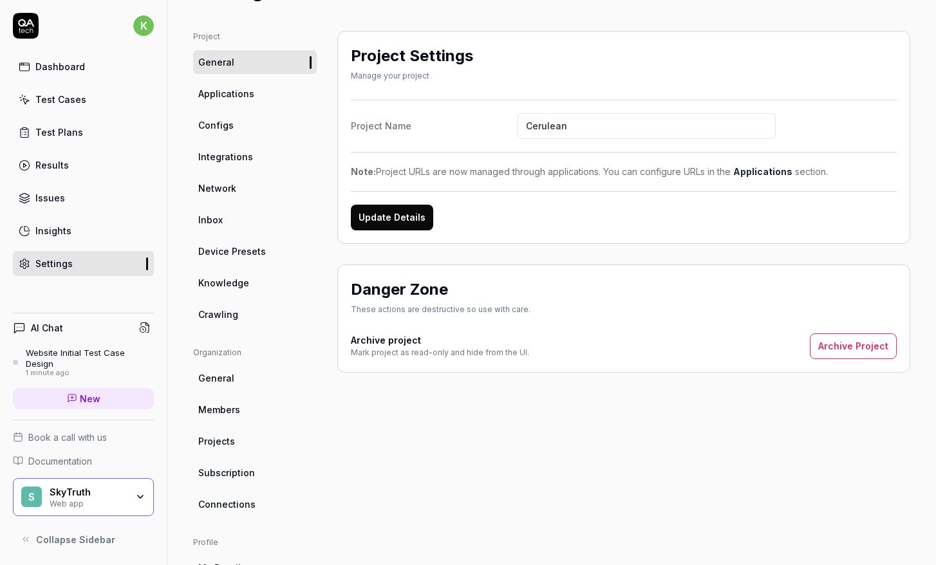
click at [223, 93] on span "Applications" at bounding box center [226, 94] width 56 height 14
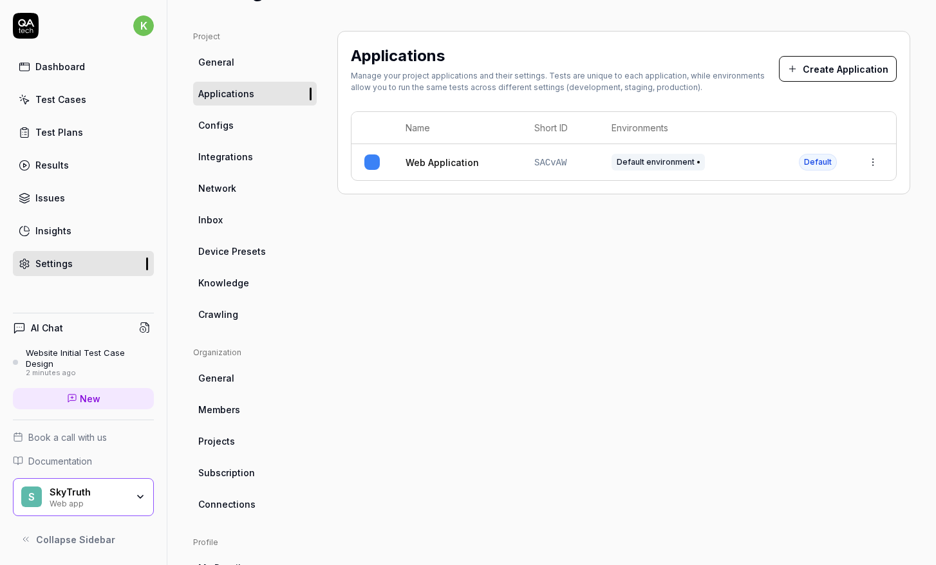
click at [869, 165] on html "k Dashboard Test Cases Test Plans Results Issues Insights Settings AI Chat Webs…" at bounding box center [468, 282] width 936 height 565
click at [794, 244] on div "Edit" at bounding box center [813, 247] width 151 height 28
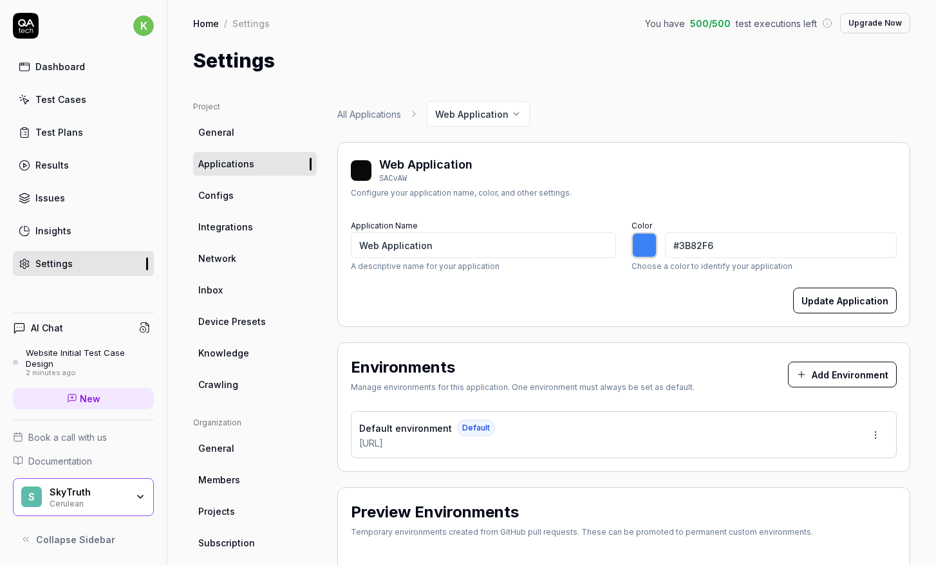
type input "*******"
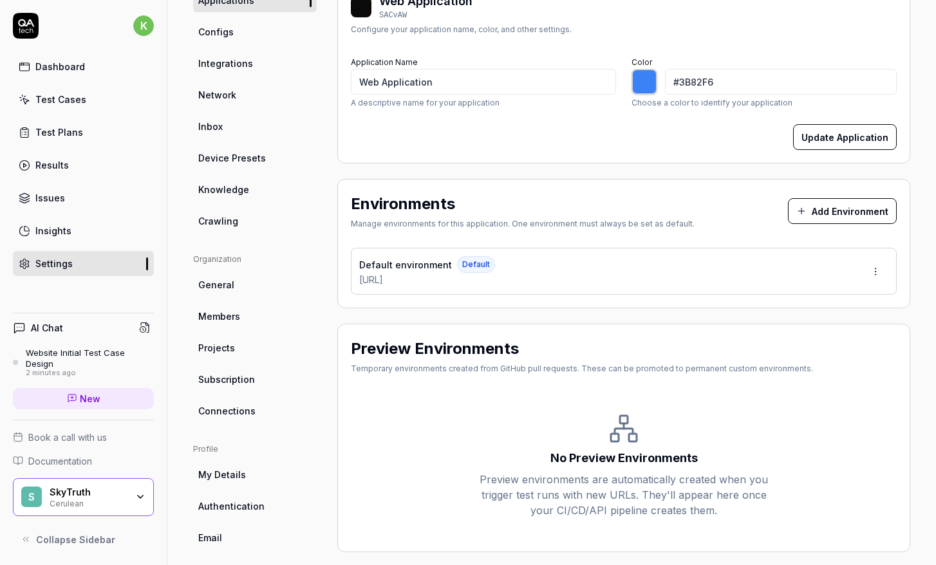
scroll to position [164, 0]
click at [883, 272] on html "k Dashboard Test Cases Test Plans Results Issues Insights Settings AI Chat Webs…" at bounding box center [468, 282] width 936 height 565
click at [803, 326] on div "Edit" at bounding box center [827, 330] width 131 height 28
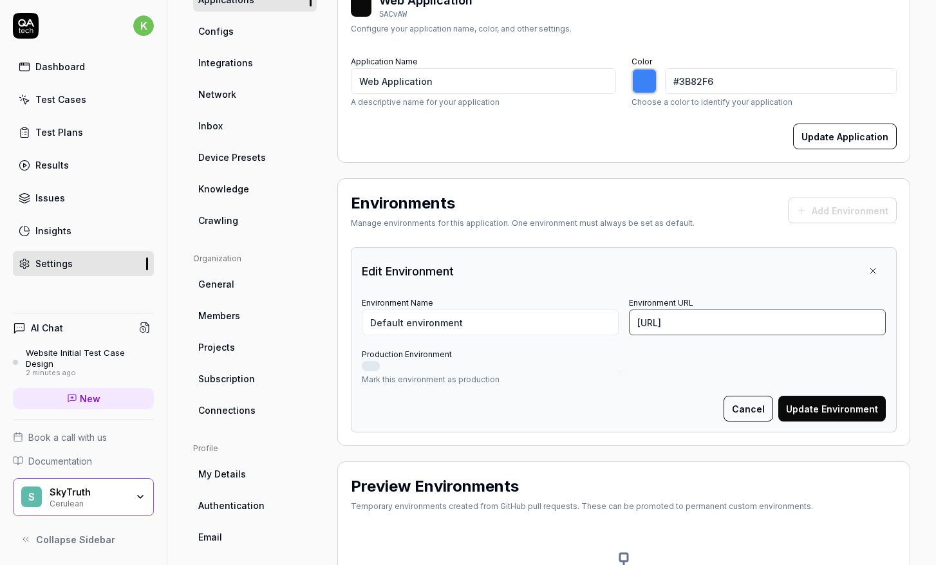
click at [745, 325] on input "[URL]" at bounding box center [757, 323] width 257 height 26
type input "[URL][DOMAIN_NAME]"
click at [377, 370] on button "Production Environment" at bounding box center [371, 366] width 18 height 10
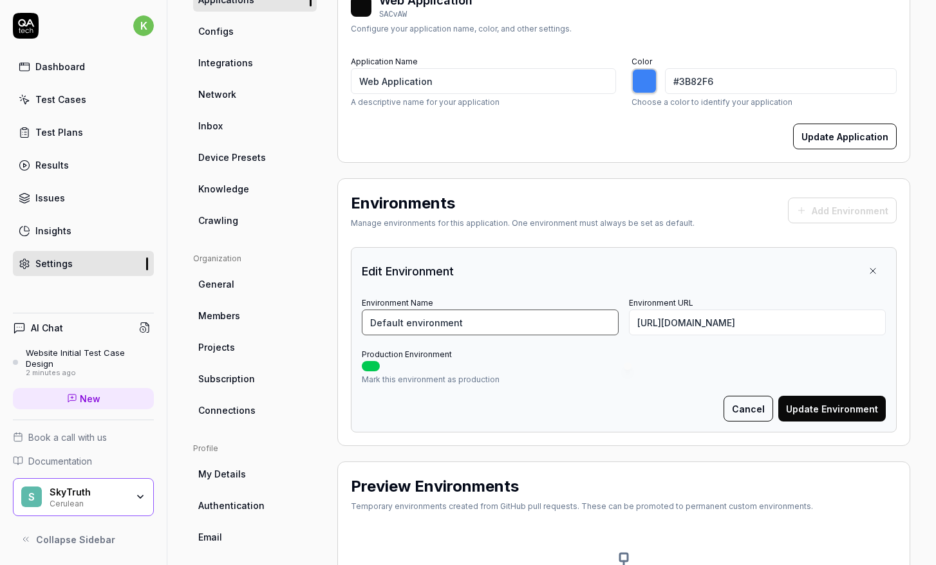
drag, startPoint x: 401, startPoint y: 325, endPoint x: 359, endPoint y: 325, distance: 42.5
click at [359, 325] on div "Edit Environment Environment Name Default environment Environment URL [URL][DOM…" at bounding box center [624, 339] width 546 height 185
type input "Prod environment"
click at [632, 367] on div at bounding box center [624, 366] width 524 height 10
click at [855, 409] on button "Update Environment" at bounding box center [831, 409] width 107 height 26
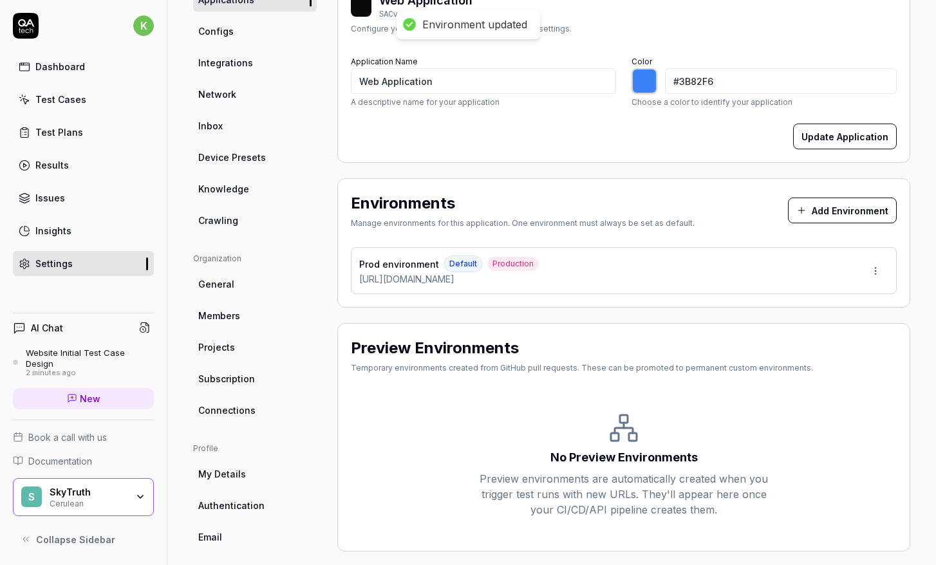
type input "*******"
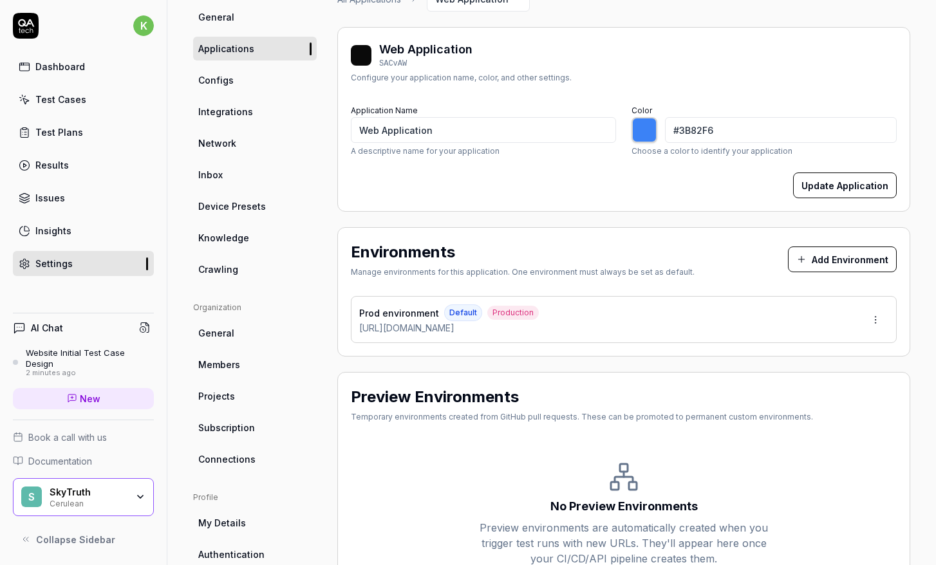
scroll to position [115, 0]
drag, startPoint x: 444, startPoint y: 136, endPoint x: 353, endPoint y: 133, distance: 90.8
click at [353, 133] on input "Web Application" at bounding box center [483, 131] width 265 height 26
type input "C"
type input "*******"
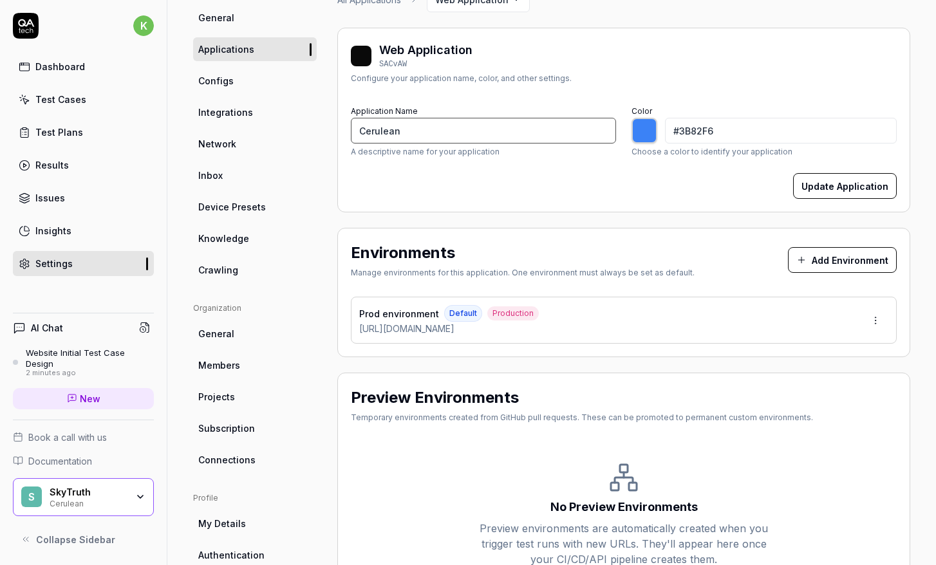
type input "Cerulean"
click at [662, 194] on div "Update Application" at bounding box center [624, 186] width 546 height 26
click at [845, 189] on button "Update Application" at bounding box center [845, 186] width 104 height 26
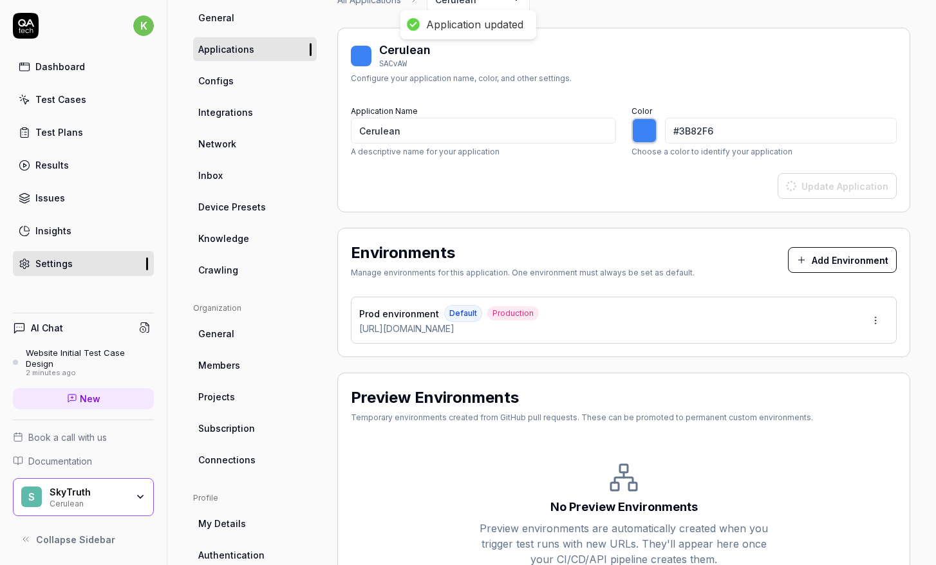
type input "*******"
click at [94, 496] on div "SkyTruth" at bounding box center [88, 493] width 77 height 12
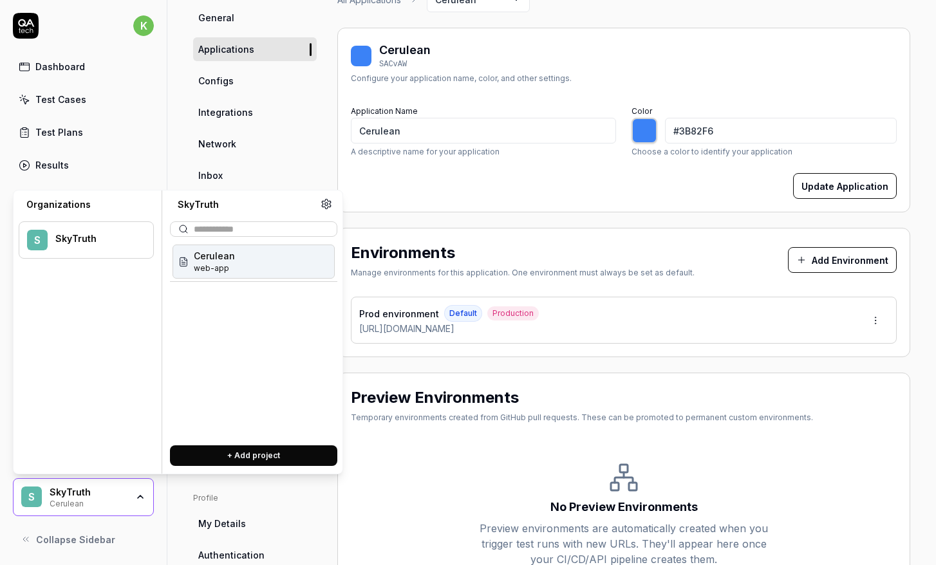
click at [218, 256] on span "Cerulean" at bounding box center [214, 256] width 41 height 14
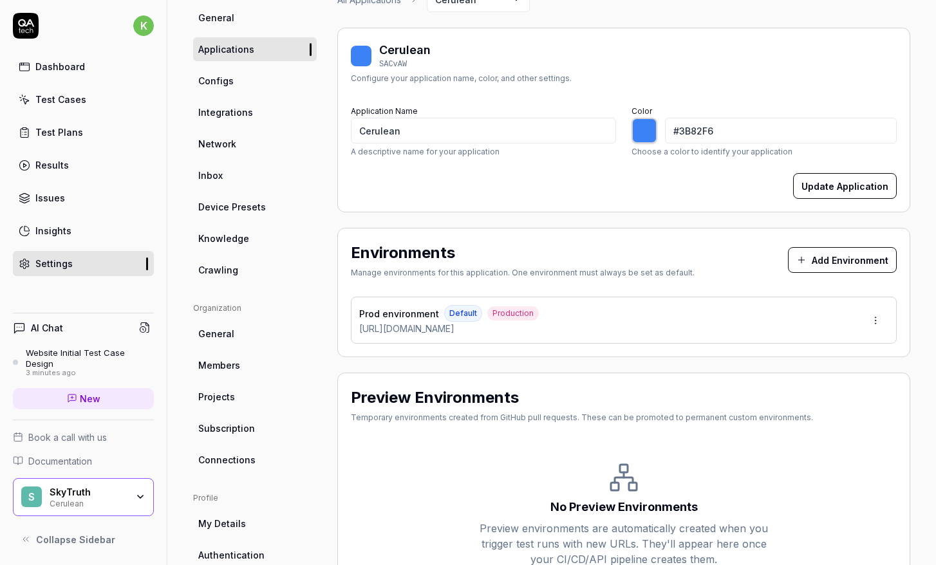
scroll to position [0, 0]
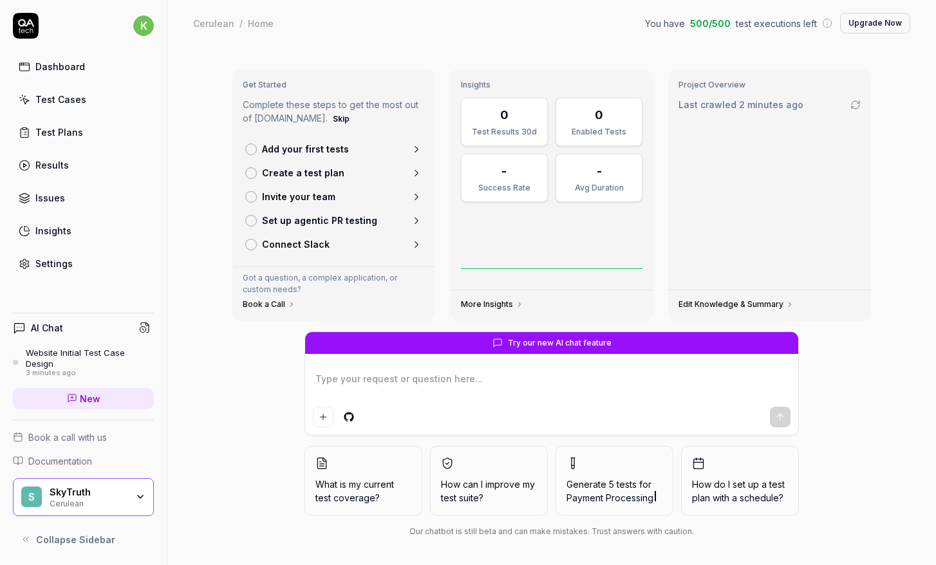
click at [68, 364] on div "Website Initial Test Case Design" at bounding box center [90, 358] width 128 height 21
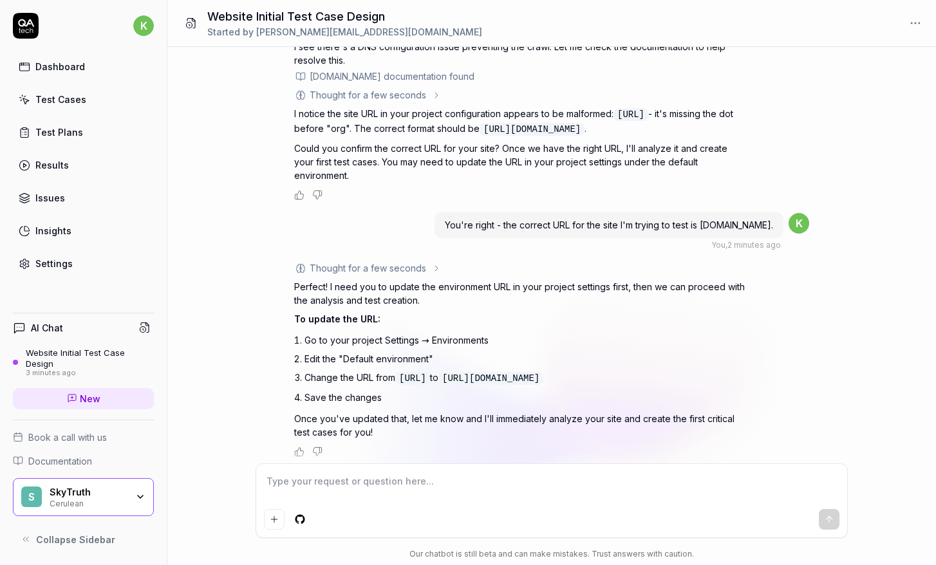
scroll to position [172, 0]
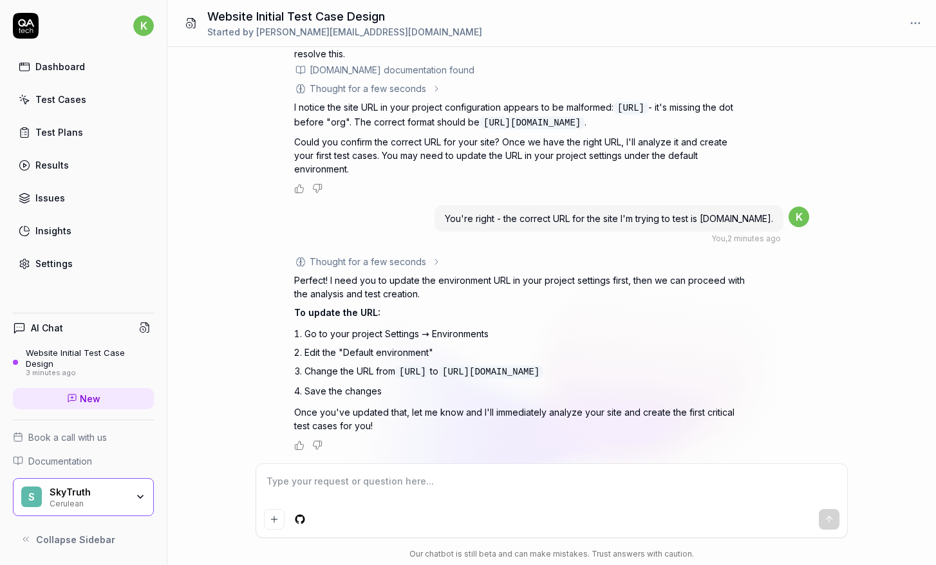
click at [483, 487] on textarea at bounding box center [551, 488] width 575 height 32
type textarea "*"
type textarea "d"
type textarea "*"
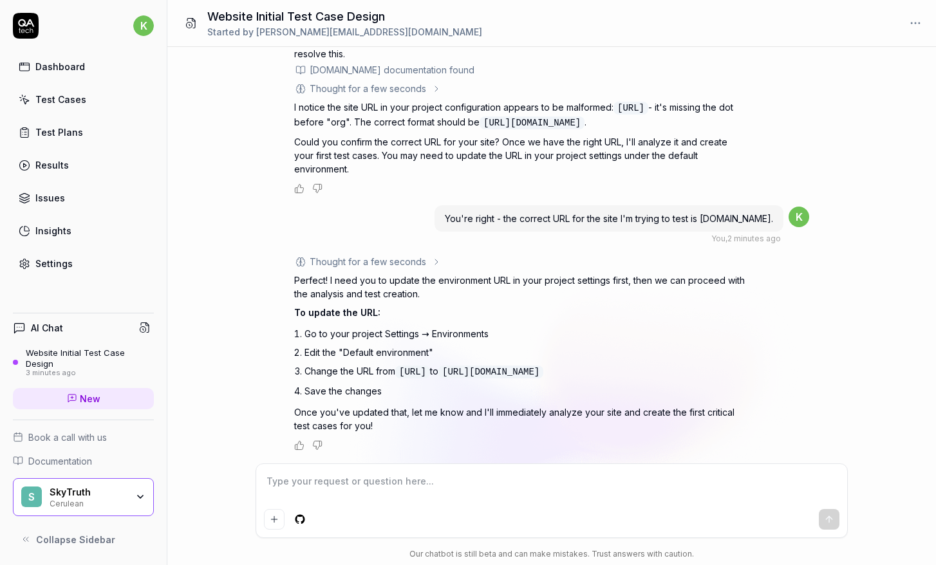
type textarea "D"
type textarea "*"
type textarea "Do"
type textarea "*"
type textarea "Don"
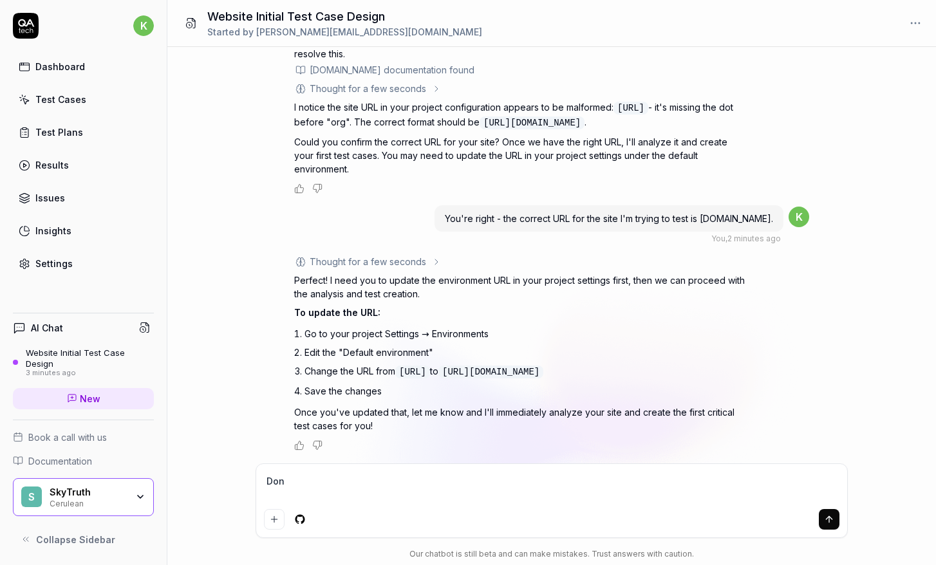
type textarea "*"
type textarea "Done"
type textarea "*"
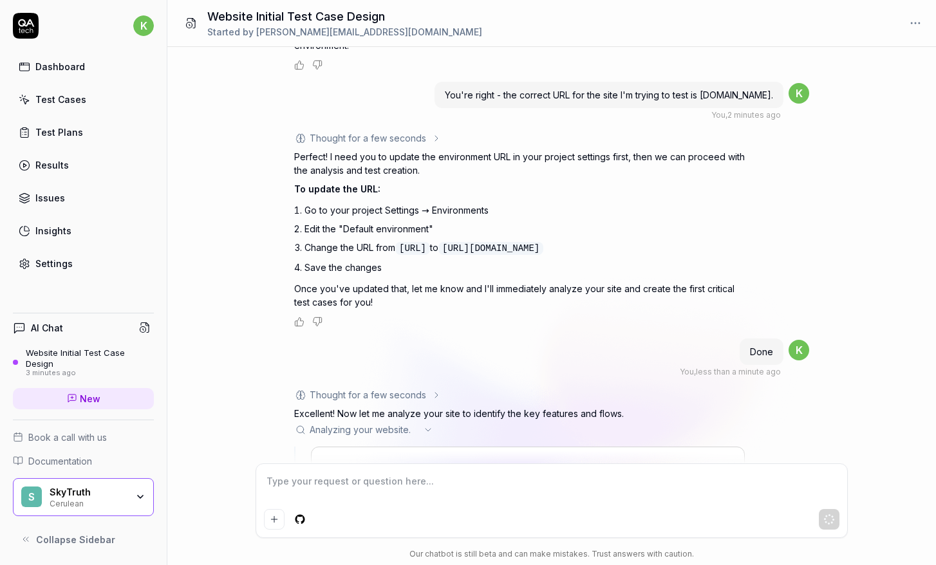
scroll to position [365, 0]
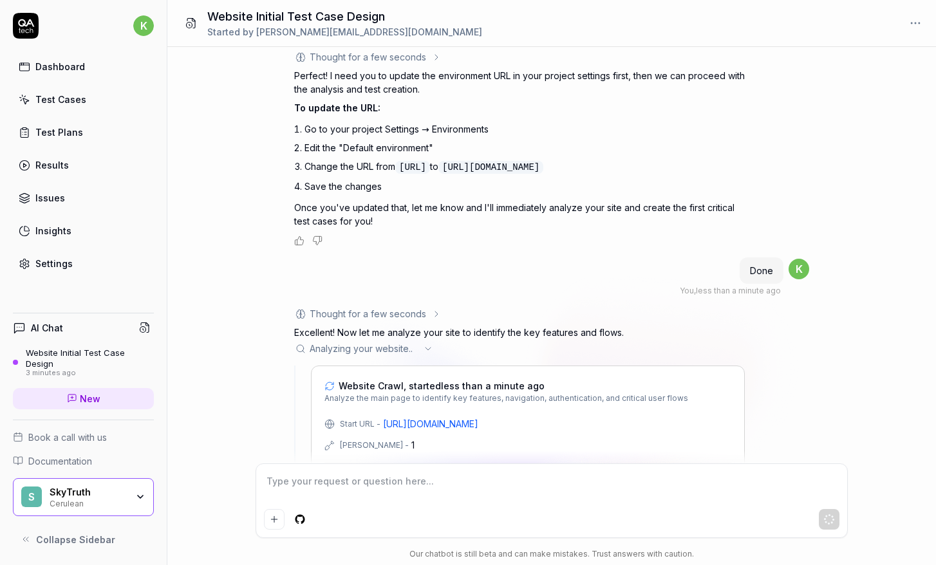
click at [364, 484] on textarea at bounding box center [551, 488] width 575 height 32
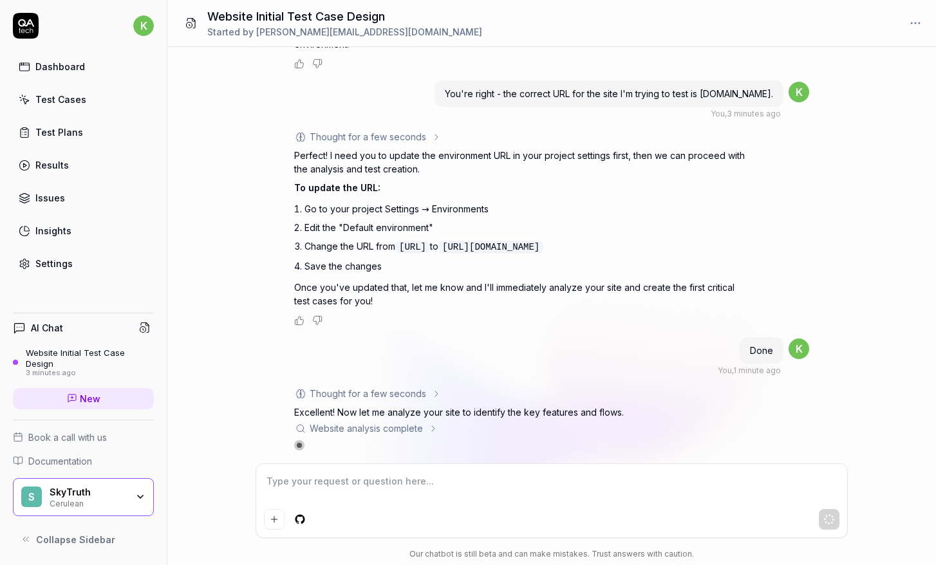
scroll to position [297, 0]
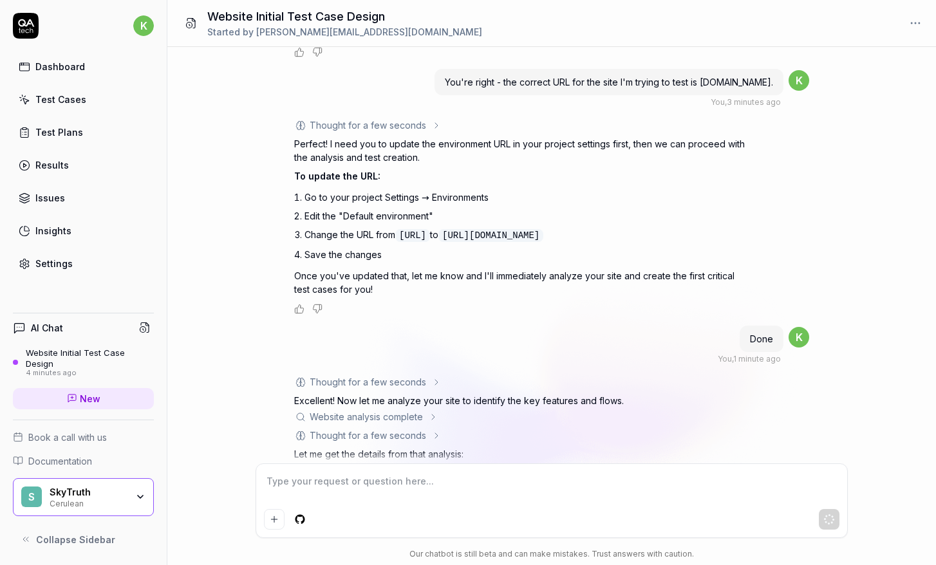
type textarea "*"
